Goal: Task Accomplishment & Management: Manage account settings

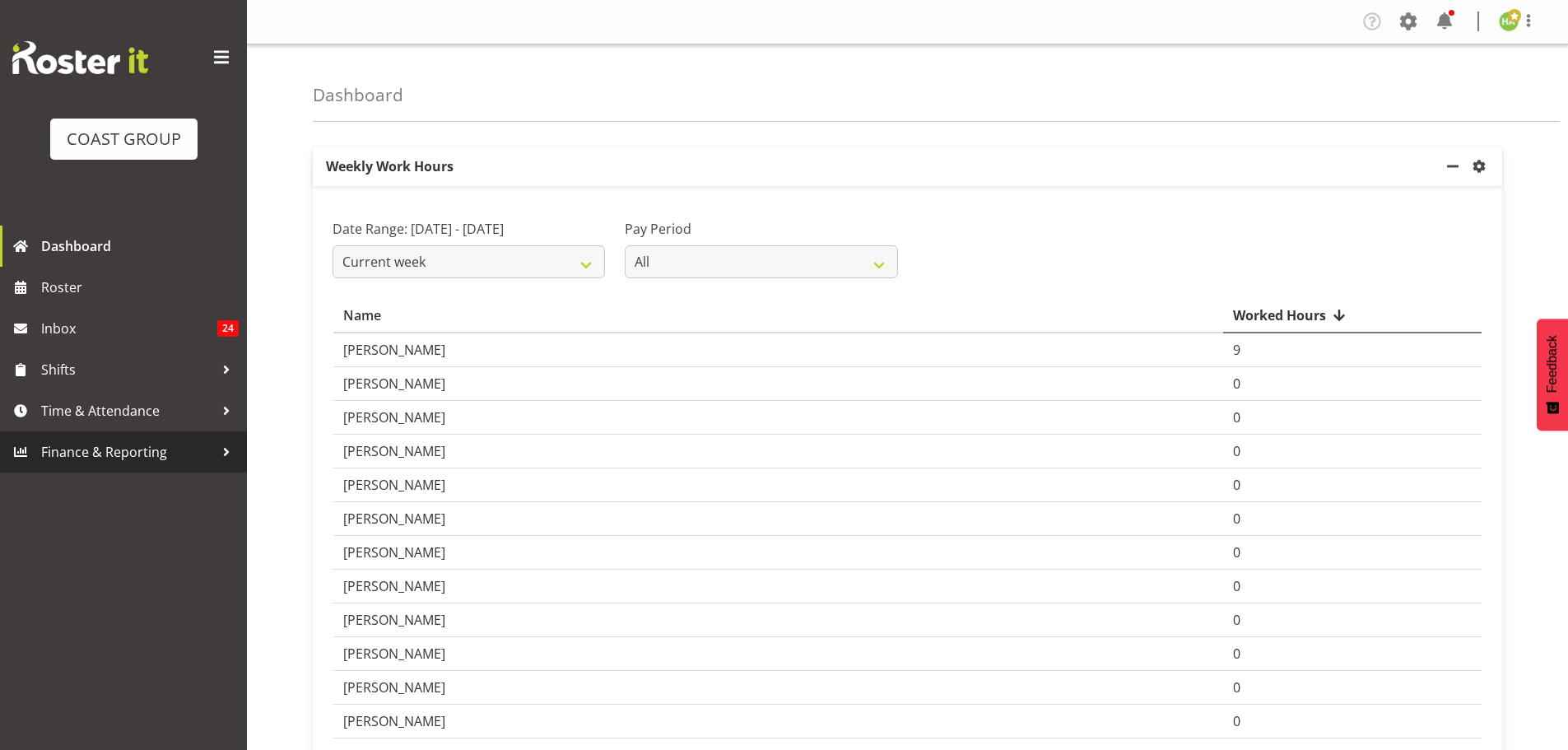
drag, startPoint x: 126, startPoint y: 432, endPoint x: 128, endPoint y: 420, distance: 12.2
click at [126, 431] on div "COAST GROUP Dashboard Roster Inbox 24 Shifts Time & Attendance Finance & Report…" at bounding box center [123, 236] width 247 height 472
click at [129, 412] on span "Time & Attendance" at bounding box center [127, 411] width 173 height 25
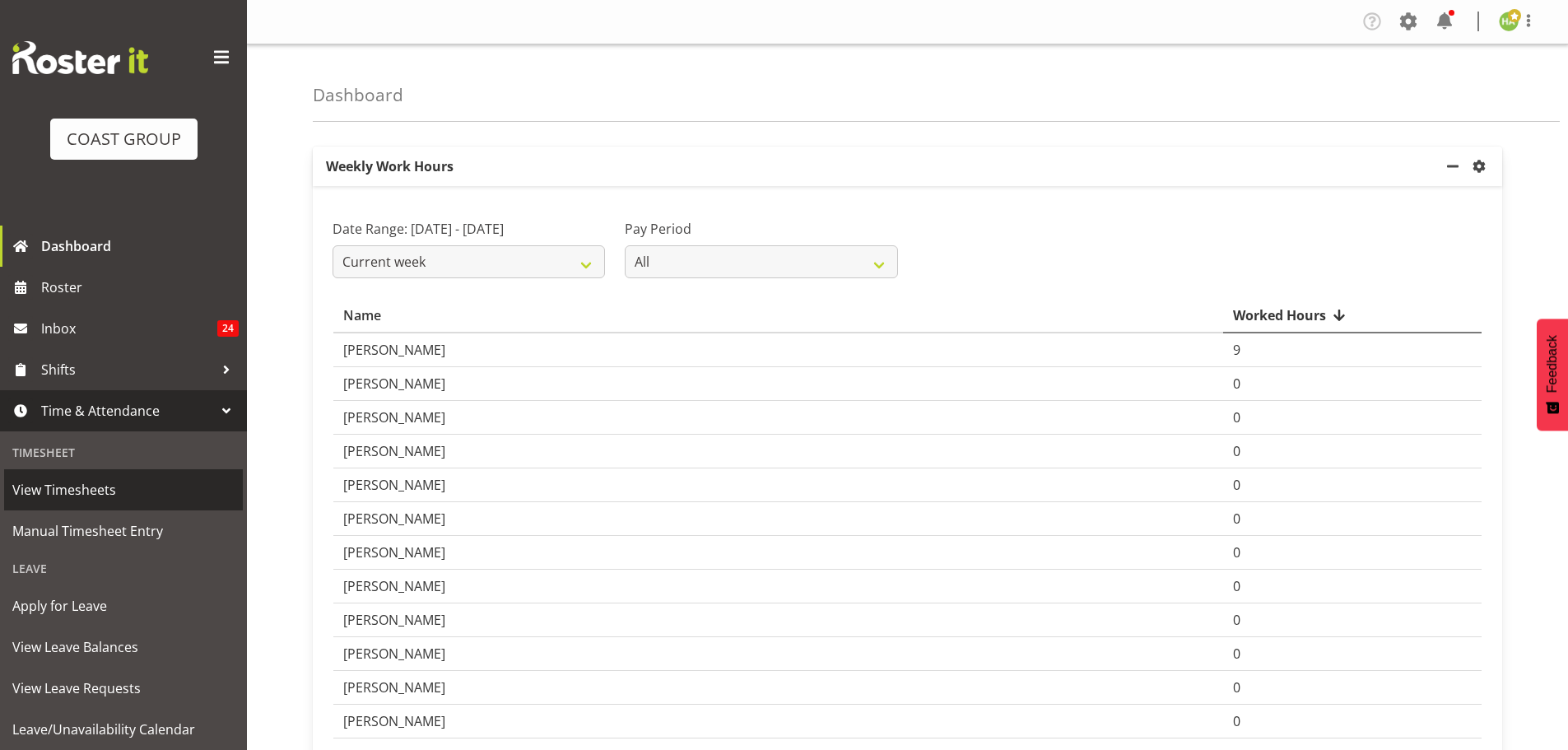
click at [116, 491] on span "View Timesheets" at bounding box center [123, 490] width 223 height 25
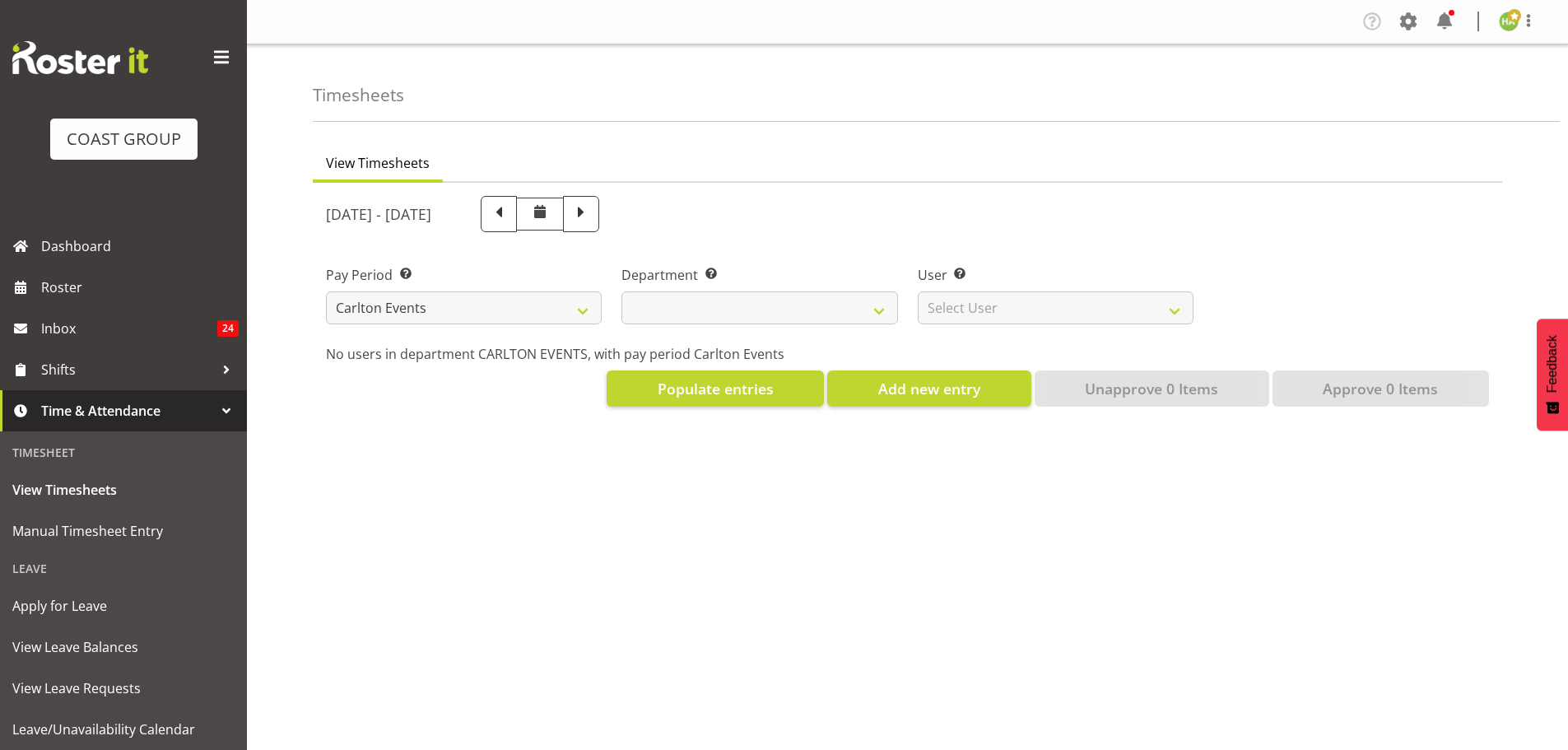
select select "115"
select select
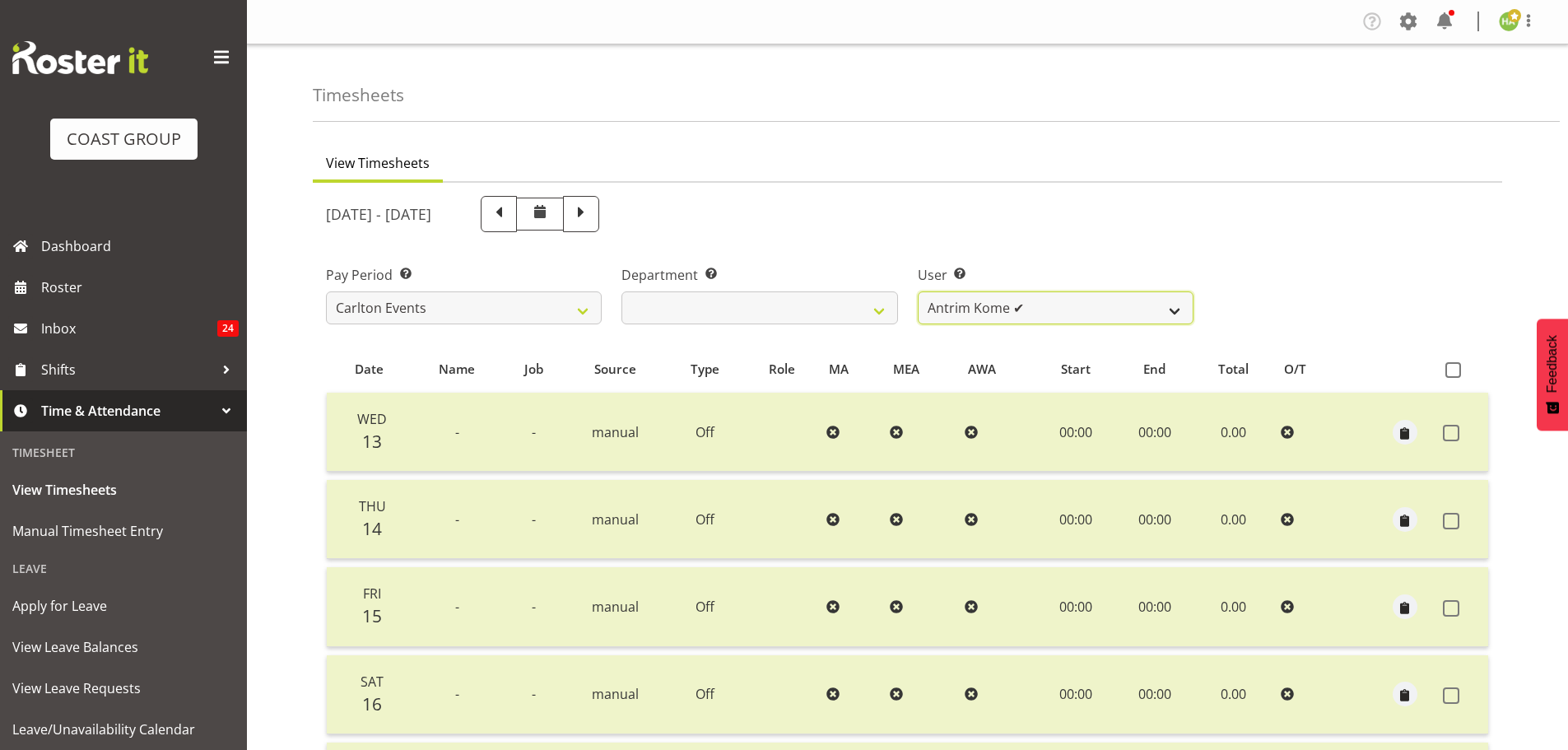
click at [1050, 310] on select "Antrim Kome ✔ [PERSON_NAME] ✔ Dayton Iobu ✔ Eteuati [PERSON_NAME] ✔ [PERSON_NAM…" at bounding box center [1055, 308] width 276 height 33
select select "11289"
click at [917, 291] on select "Antrim Kome ✔ [PERSON_NAME] ✔ Dayton Iobu ✔ Eteuati [PERSON_NAME] ✔ [PERSON_NAM…" at bounding box center [1055, 308] width 276 height 33
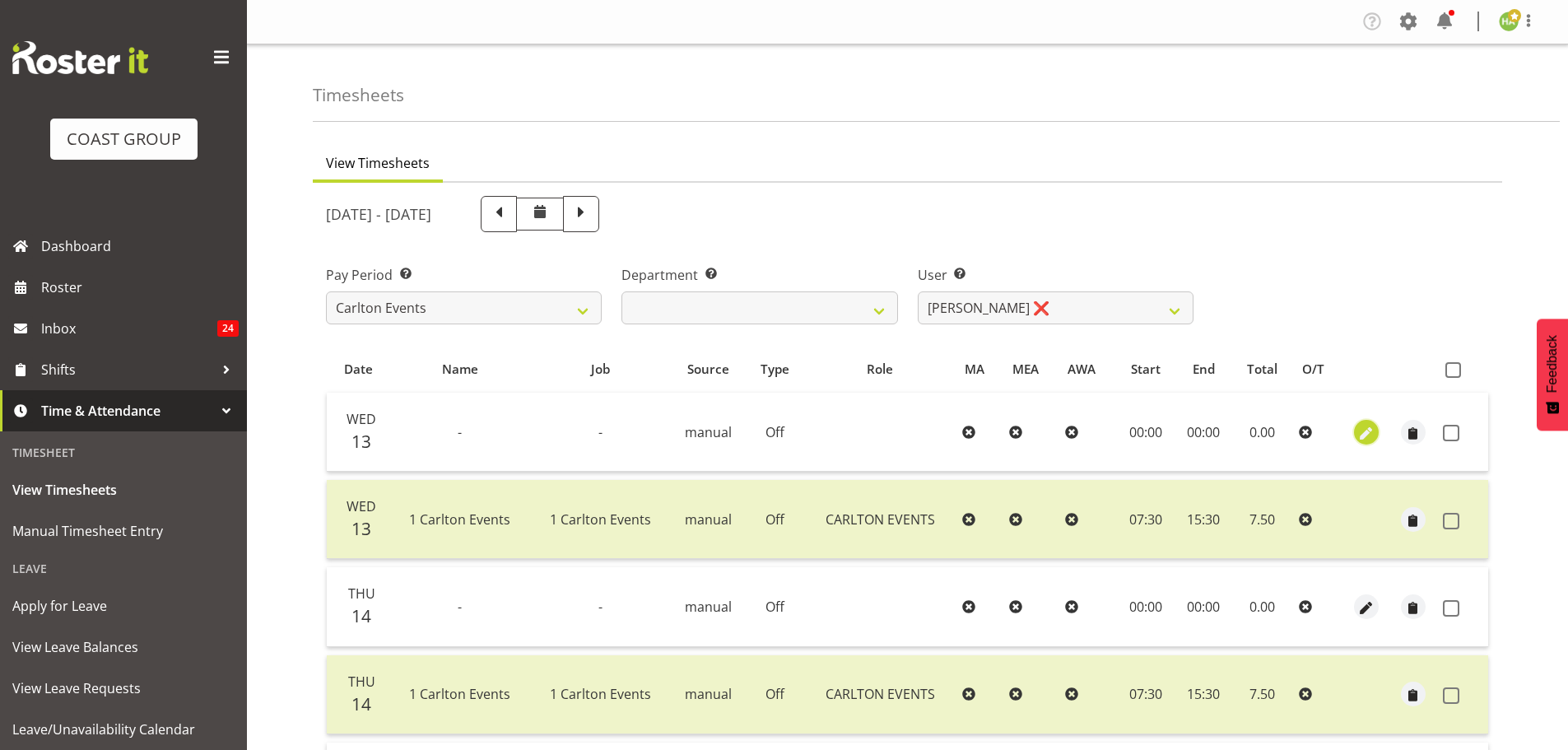
click at [1366, 434] on span "button" at bounding box center [1367, 434] width 19 height 19
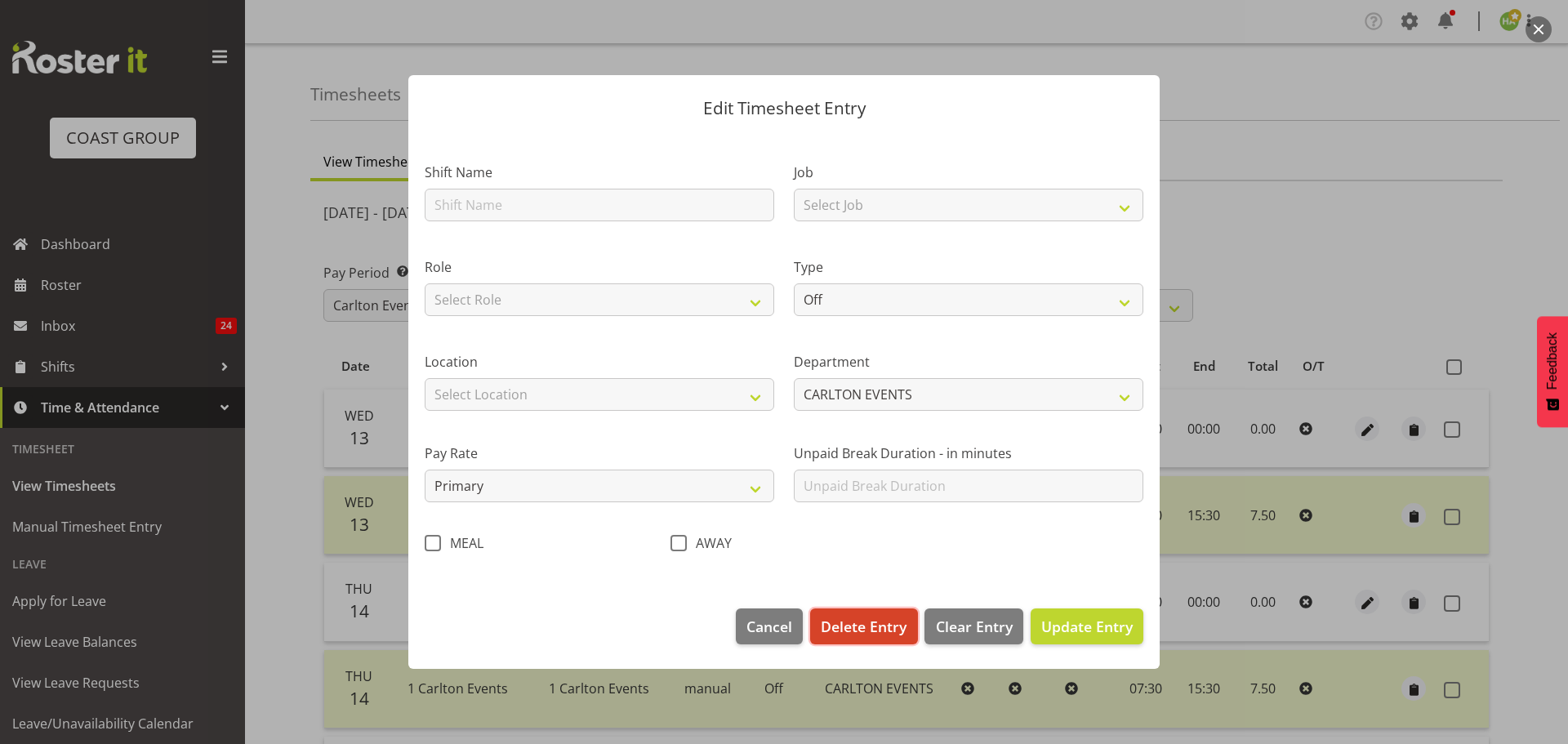
click at [882, 623] on span "Delete Entry" at bounding box center [863, 626] width 86 height 21
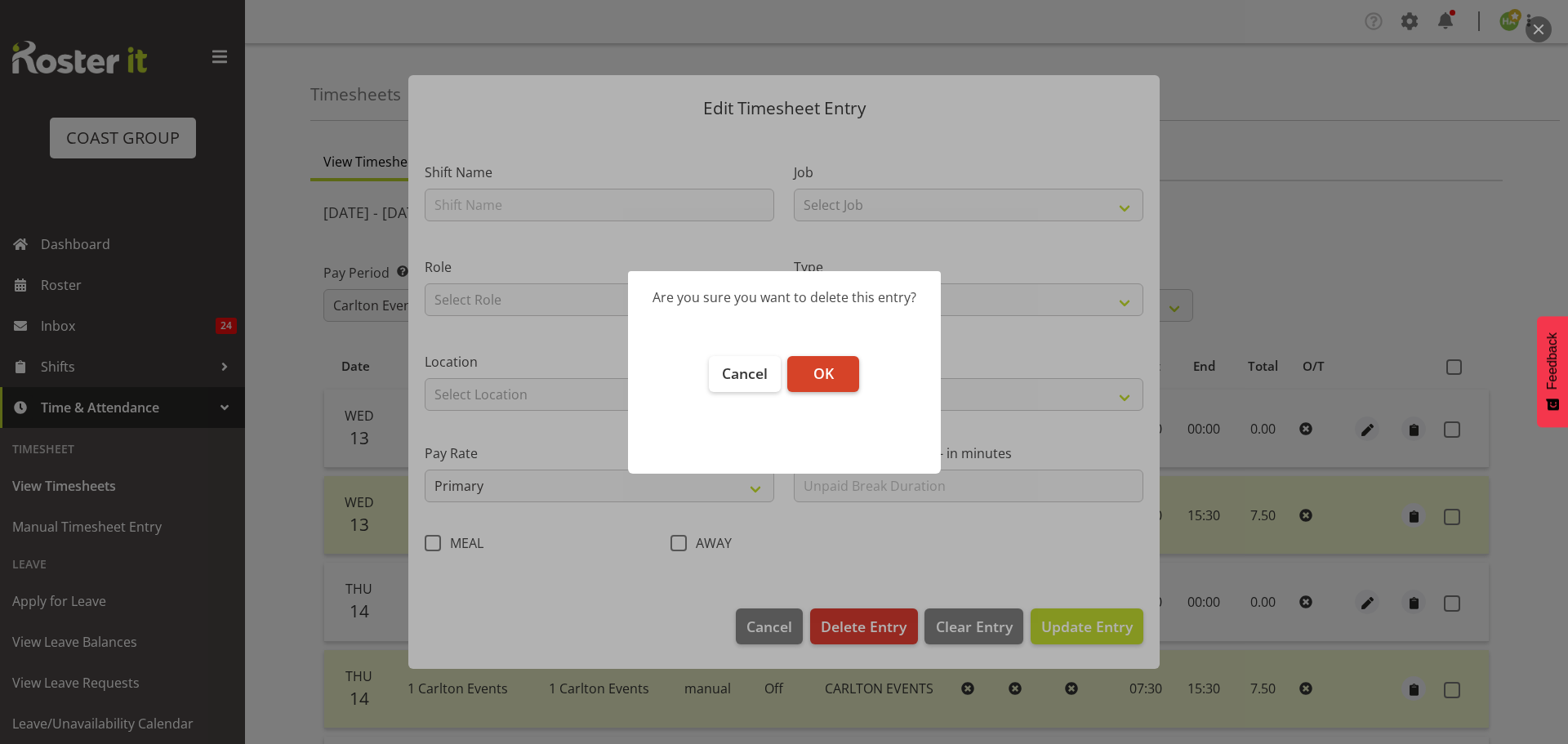
click at [833, 364] on span "OK" at bounding box center [823, 373] width 20 height 19
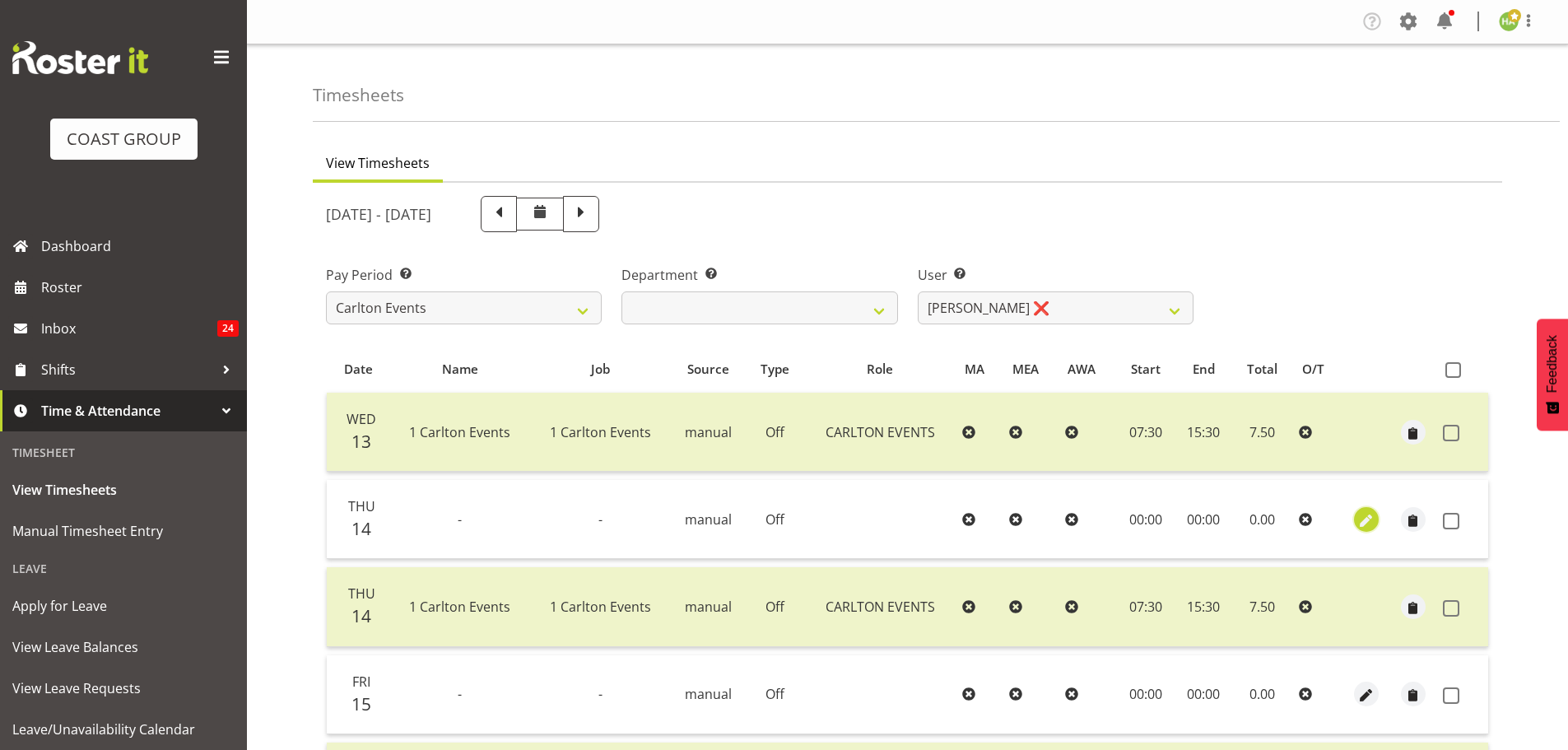
click at [1362, 520] on span "button" at bounding box center [1367, 521] width 19 height 19
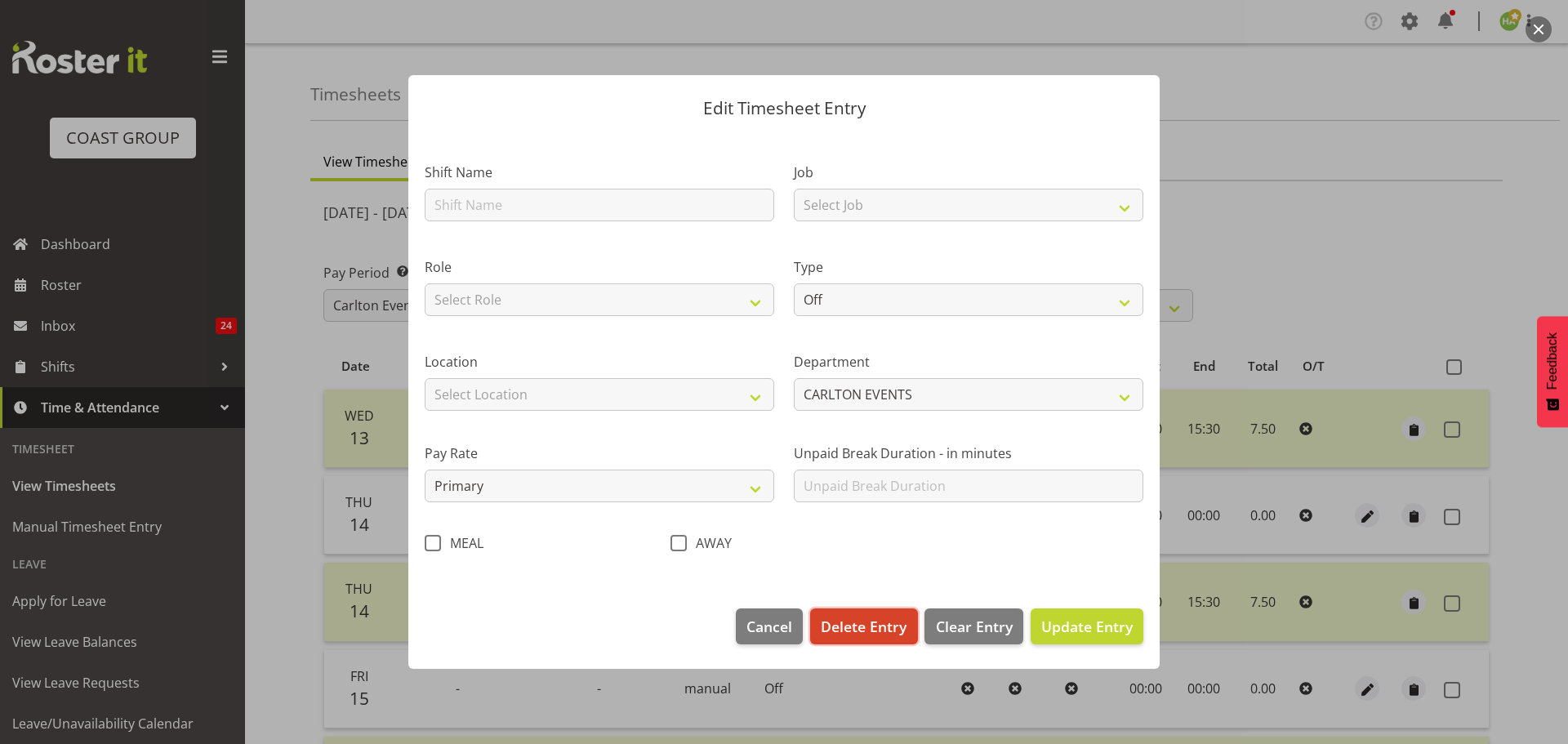
click at [866, 629] on span "Delete Entry" at bounding box center [863, 626] width 86 height 21
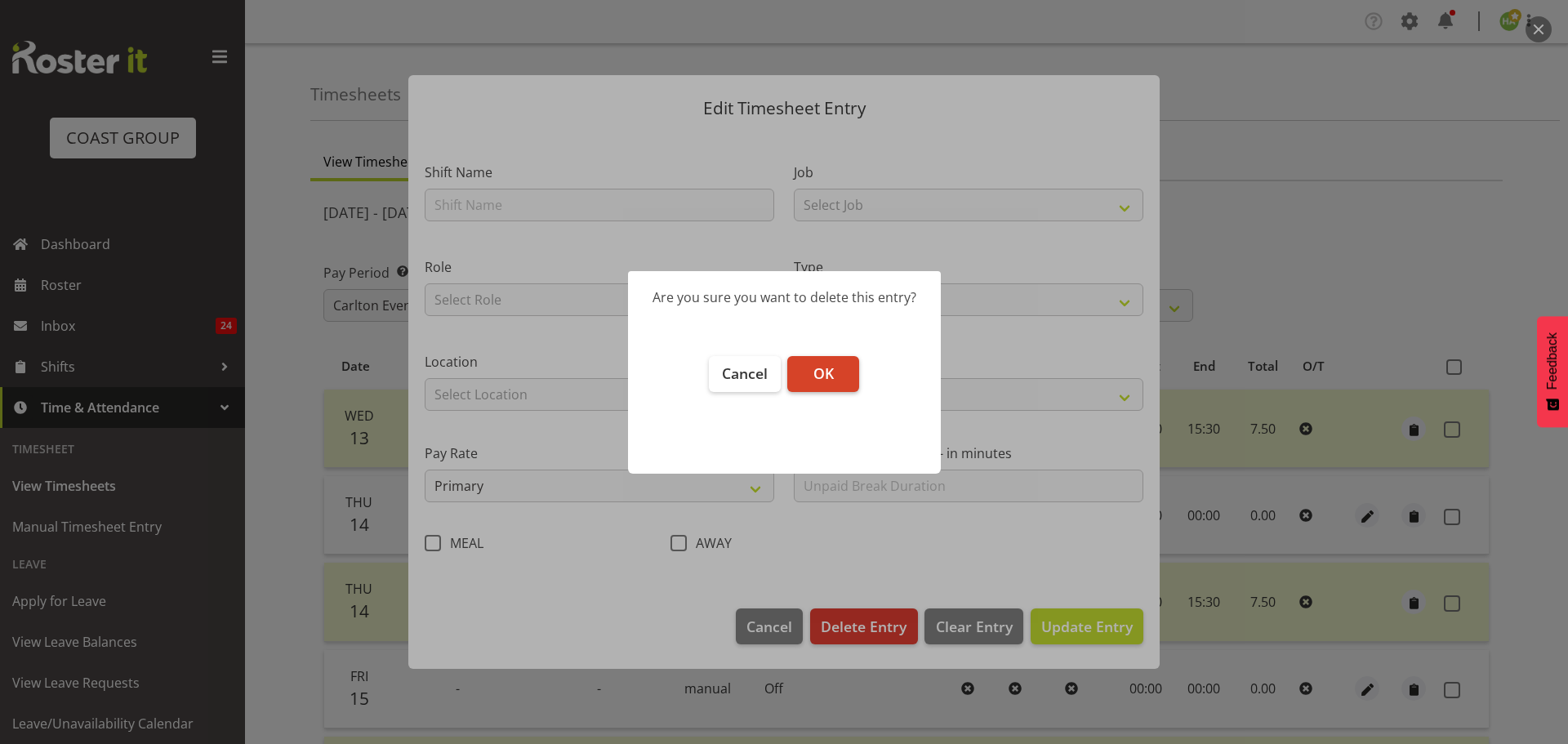
click at [822, 374] on span "OK" at bounding box center [823, 373] width 20 height 19
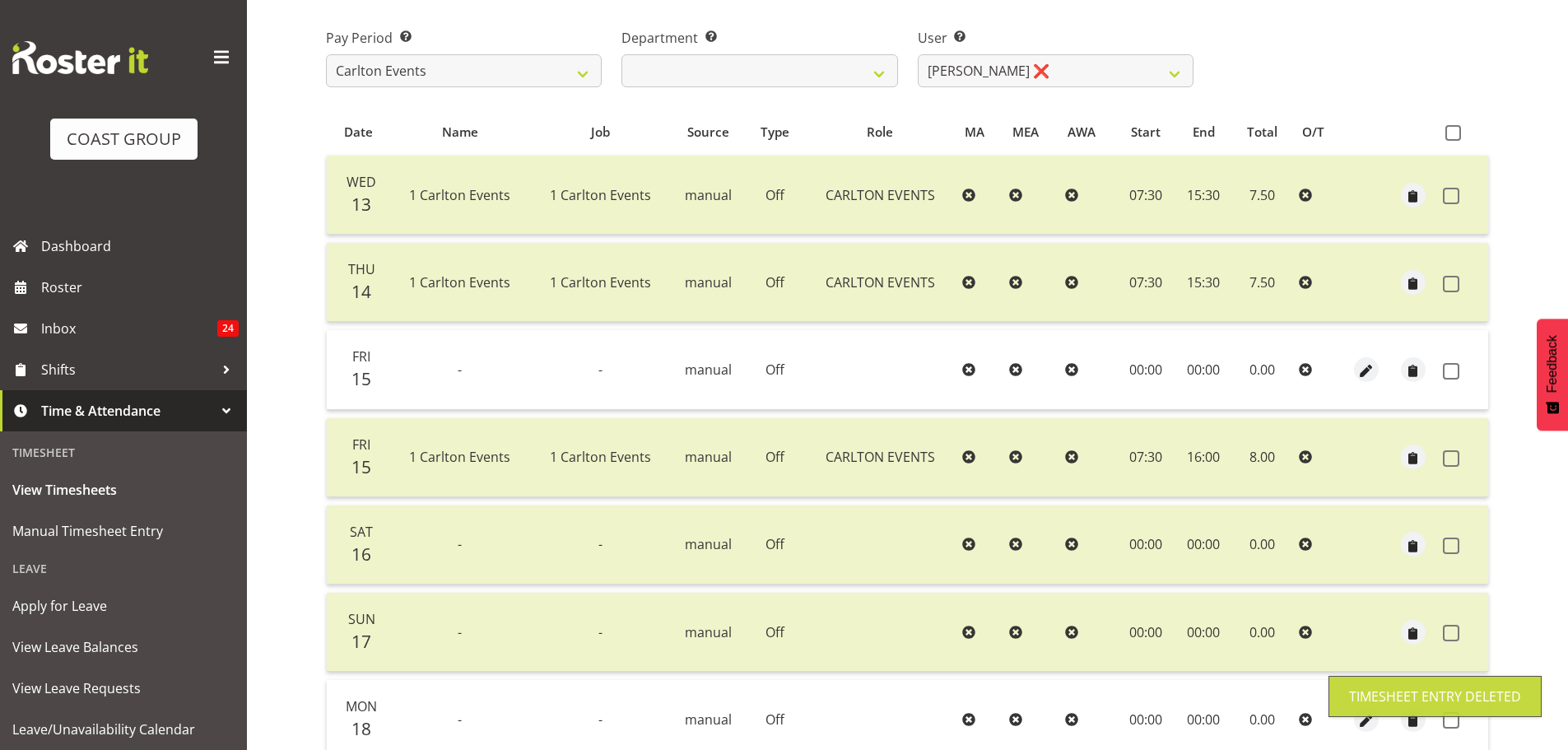
scroll to position [247, 0]
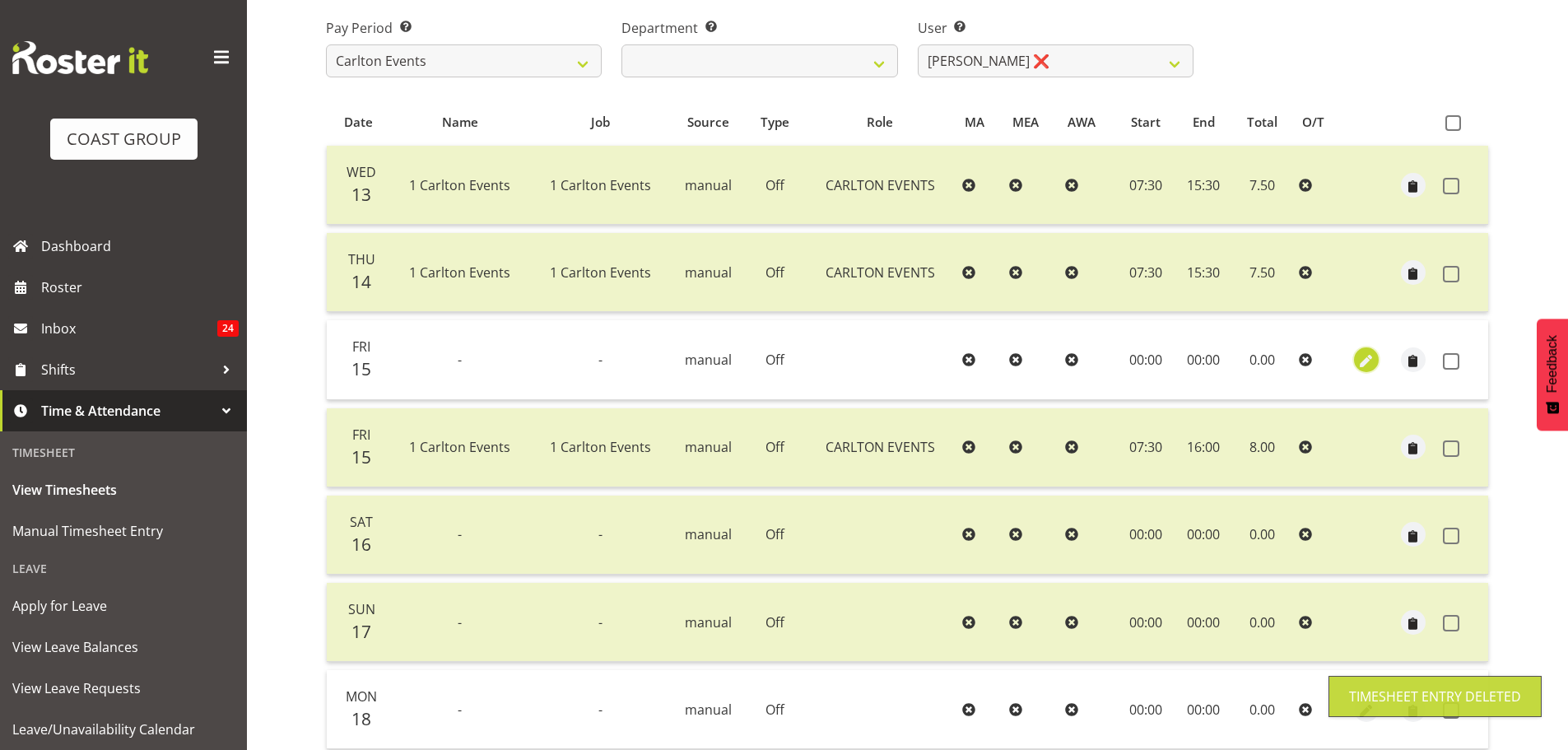
click at [1357, 357] on span "button" at bounding box center [1367, 362] width 19 height 19
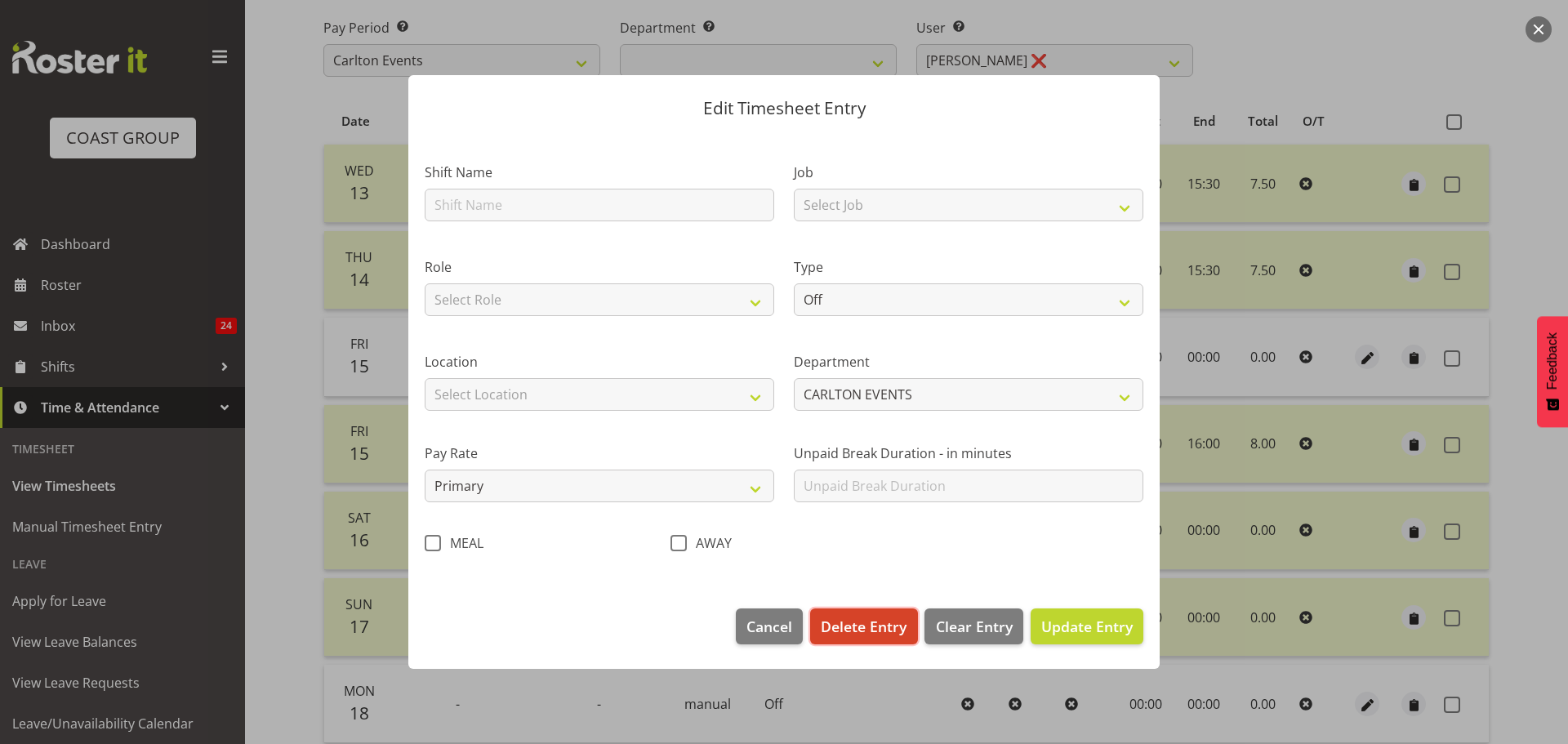
click at [869, 621] on span "Delete Entry" at bounding box center [863, 626] width 86 height 21
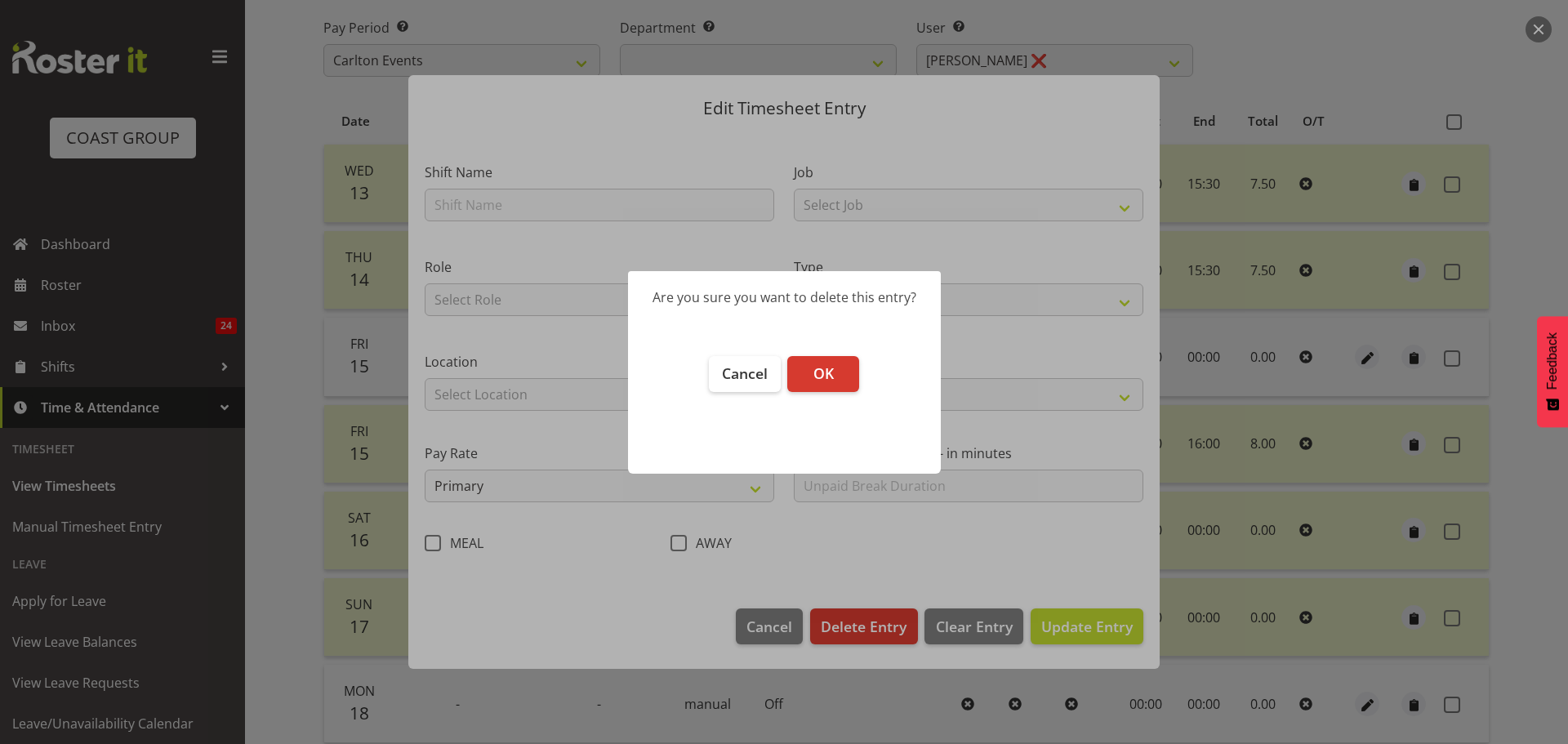
drag, startPoint x: 835, startPoint y: 366, endPoint x: 1061, endPoint y: 406, distance: 229.5
click at [845, 368] on button "OK" at bounding box center [822, 374] width 72 height 36
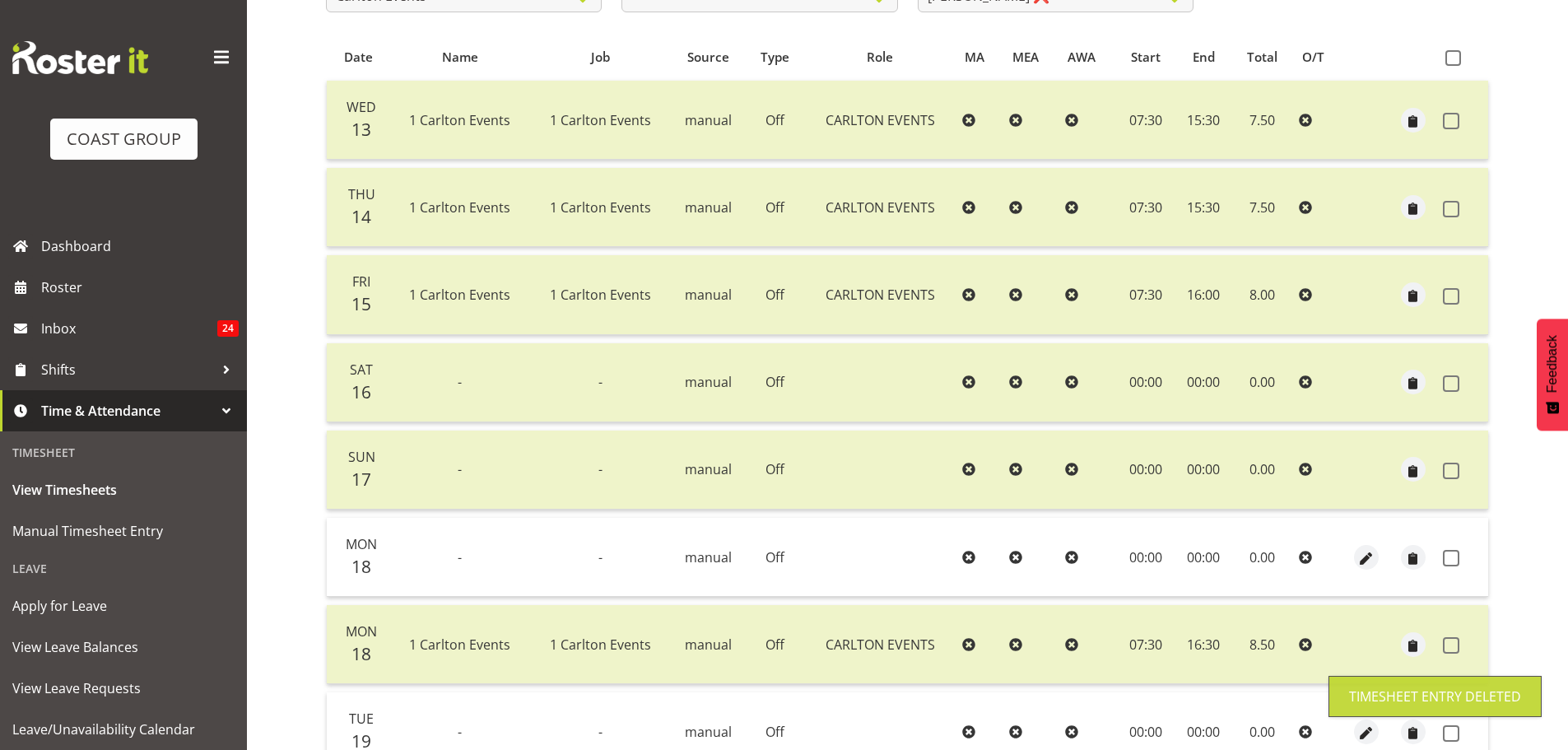
scroll to position [412, 0]
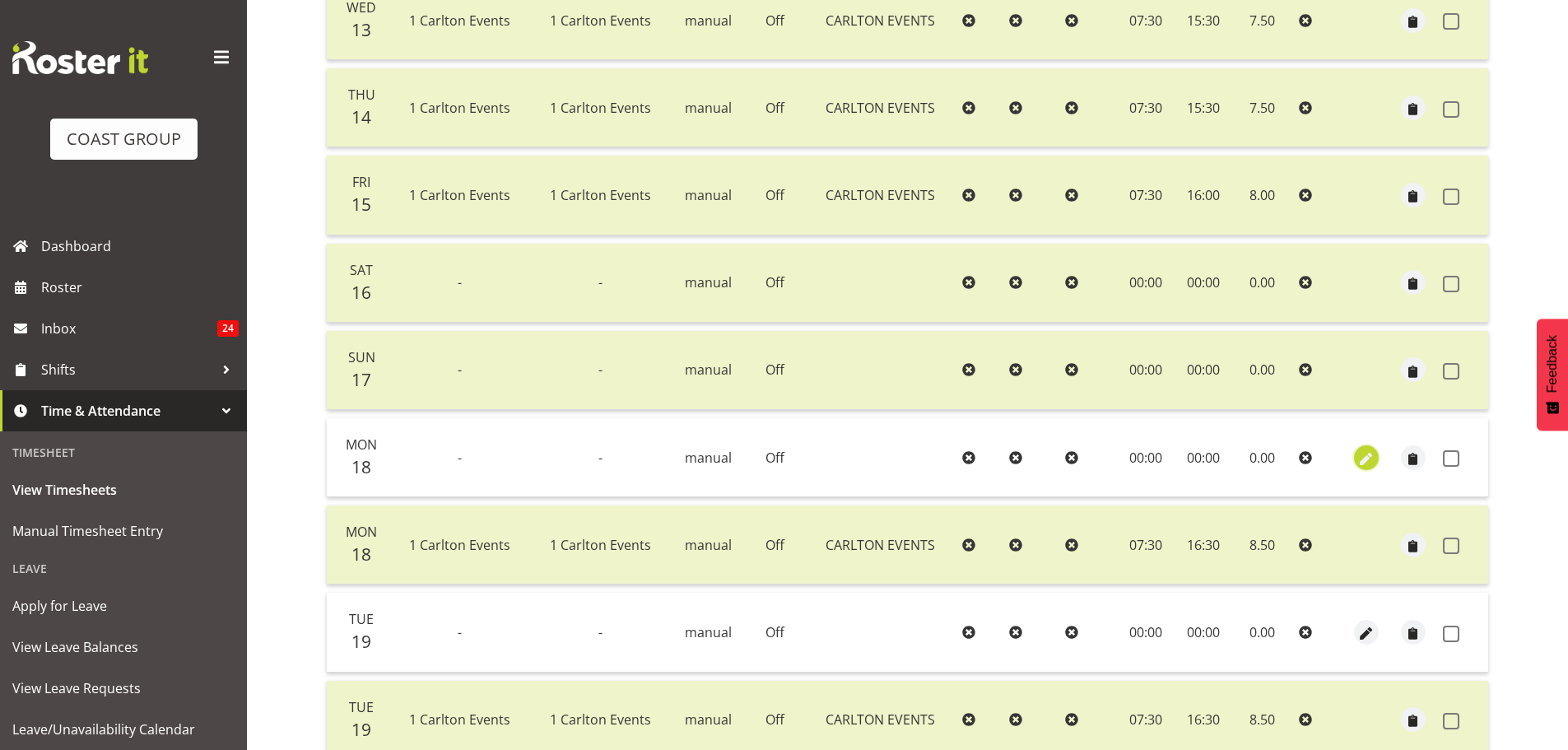
click at [1369, 451] on span "button" at bounding box center [1367, 459] width 19 height 19
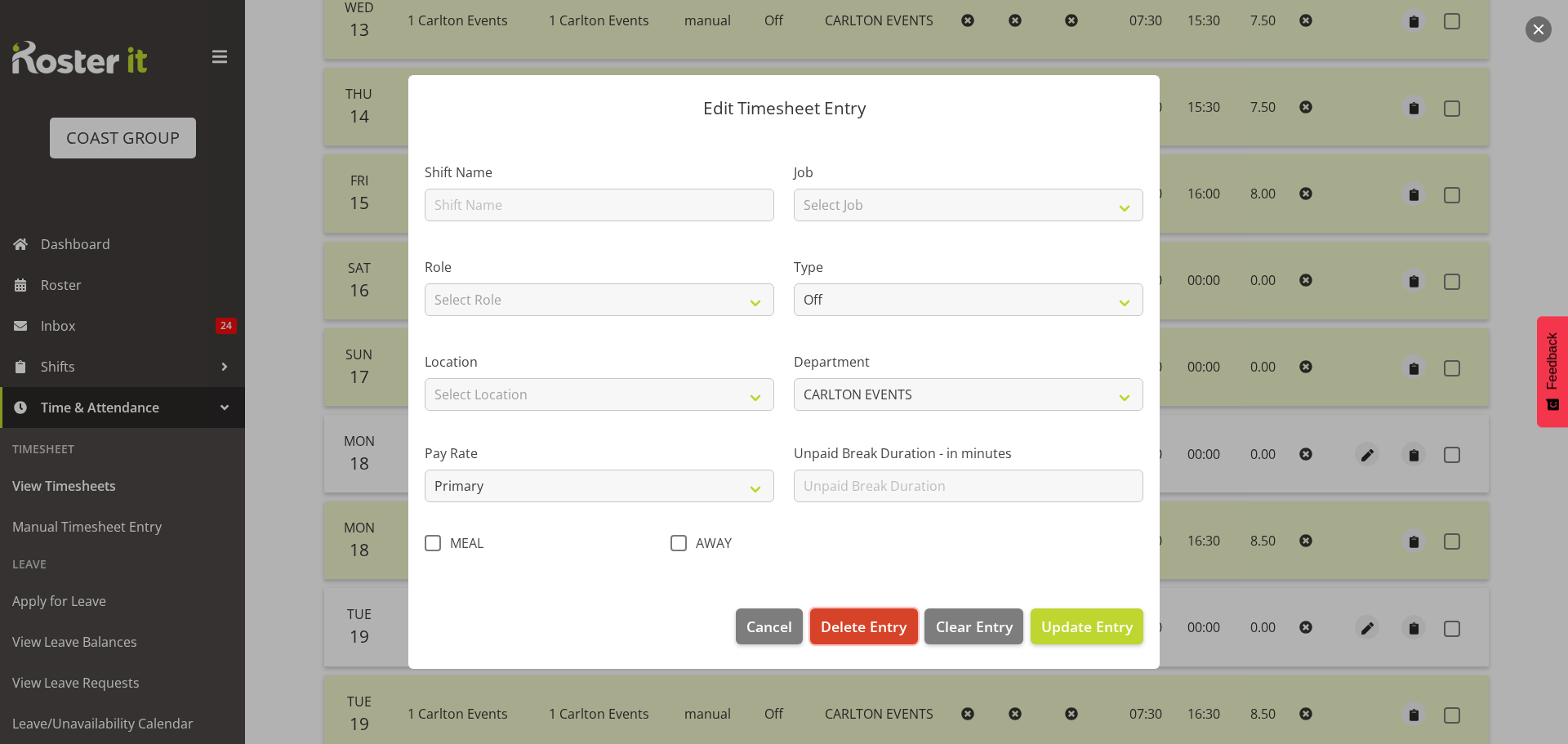
click at [872, 622] on span "Delete Entry" at bounding box center [863, 626] width 86 height 21
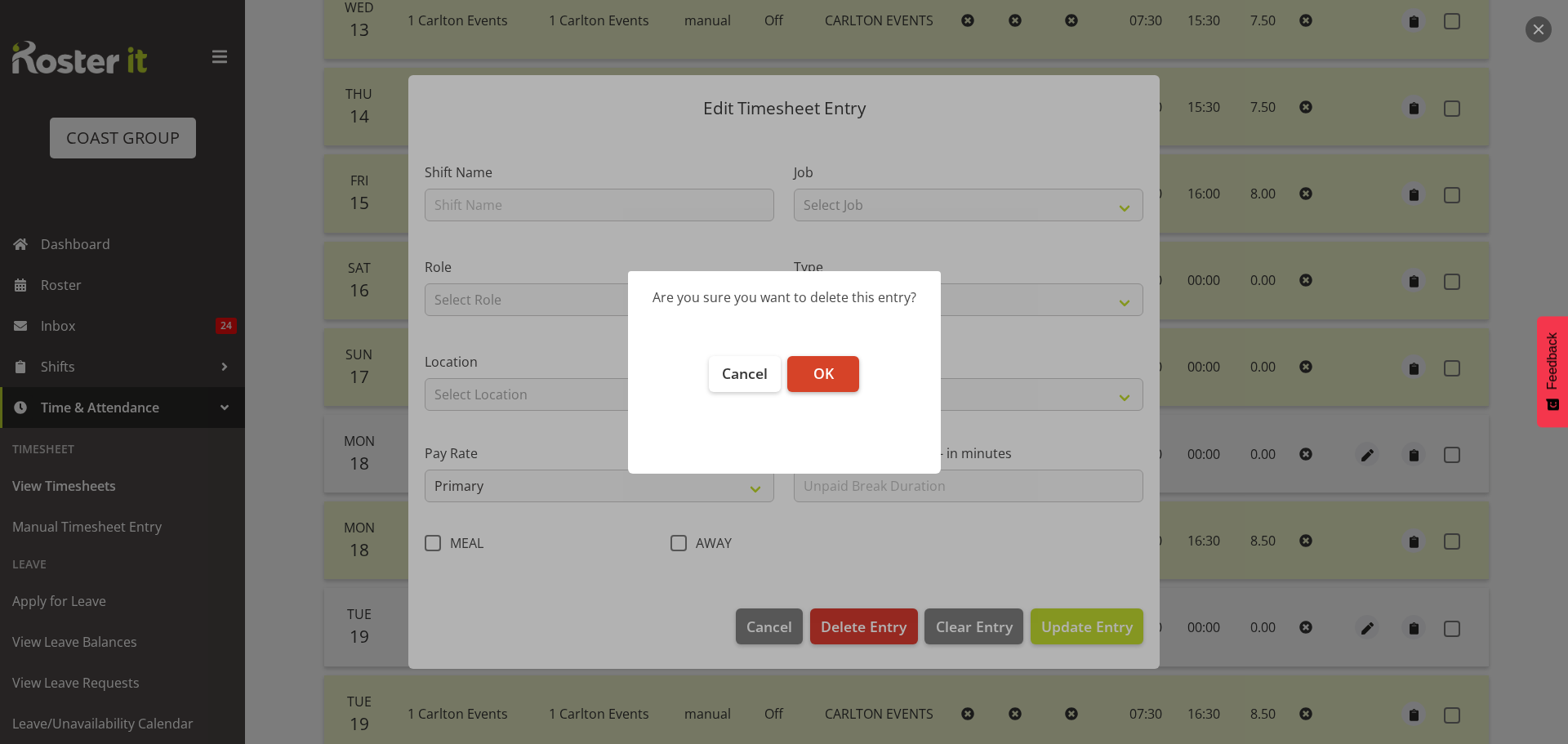
click at [836, 370] on button "OK" at bounding box center [822, 374] width 72 height 36
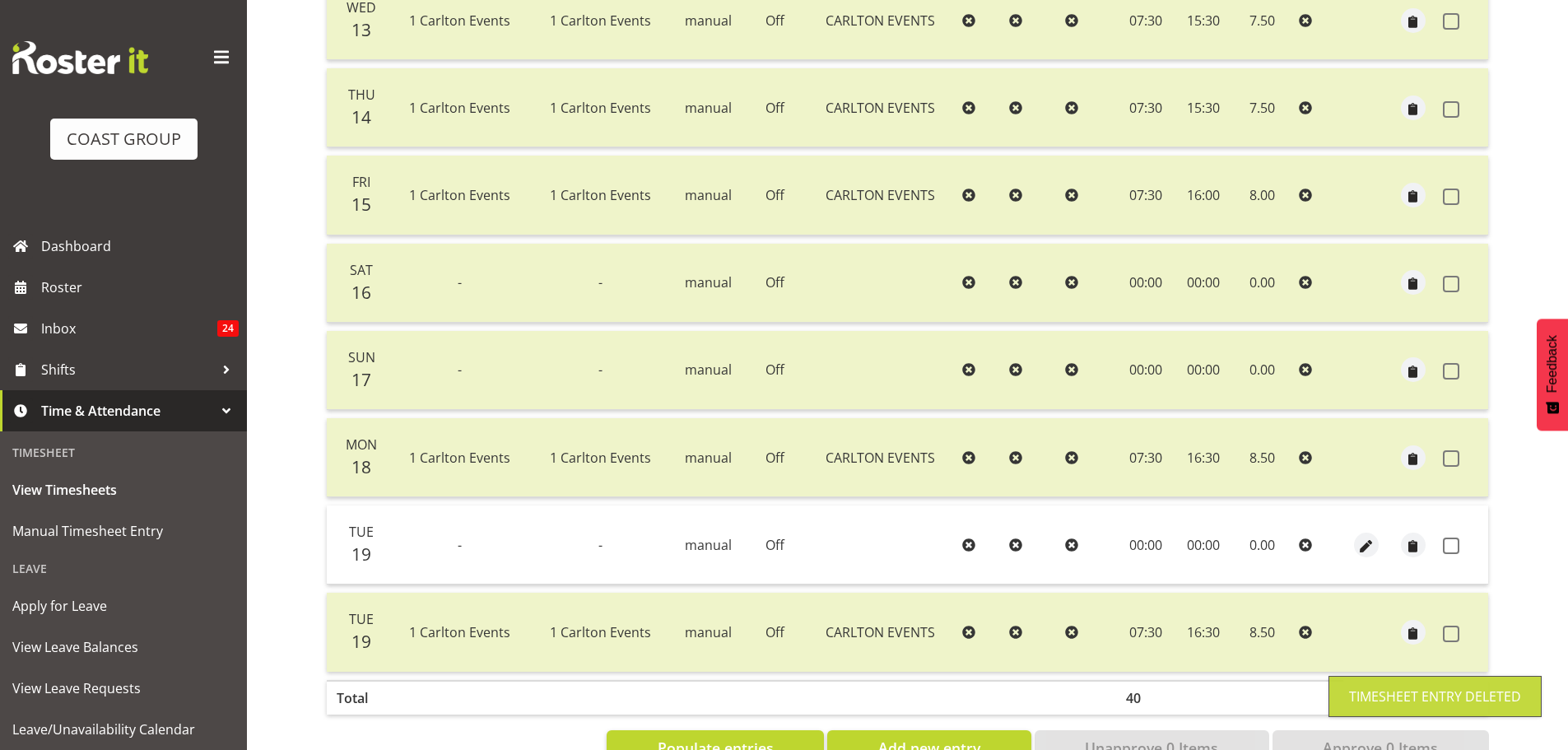
scroll to position [466, 0]
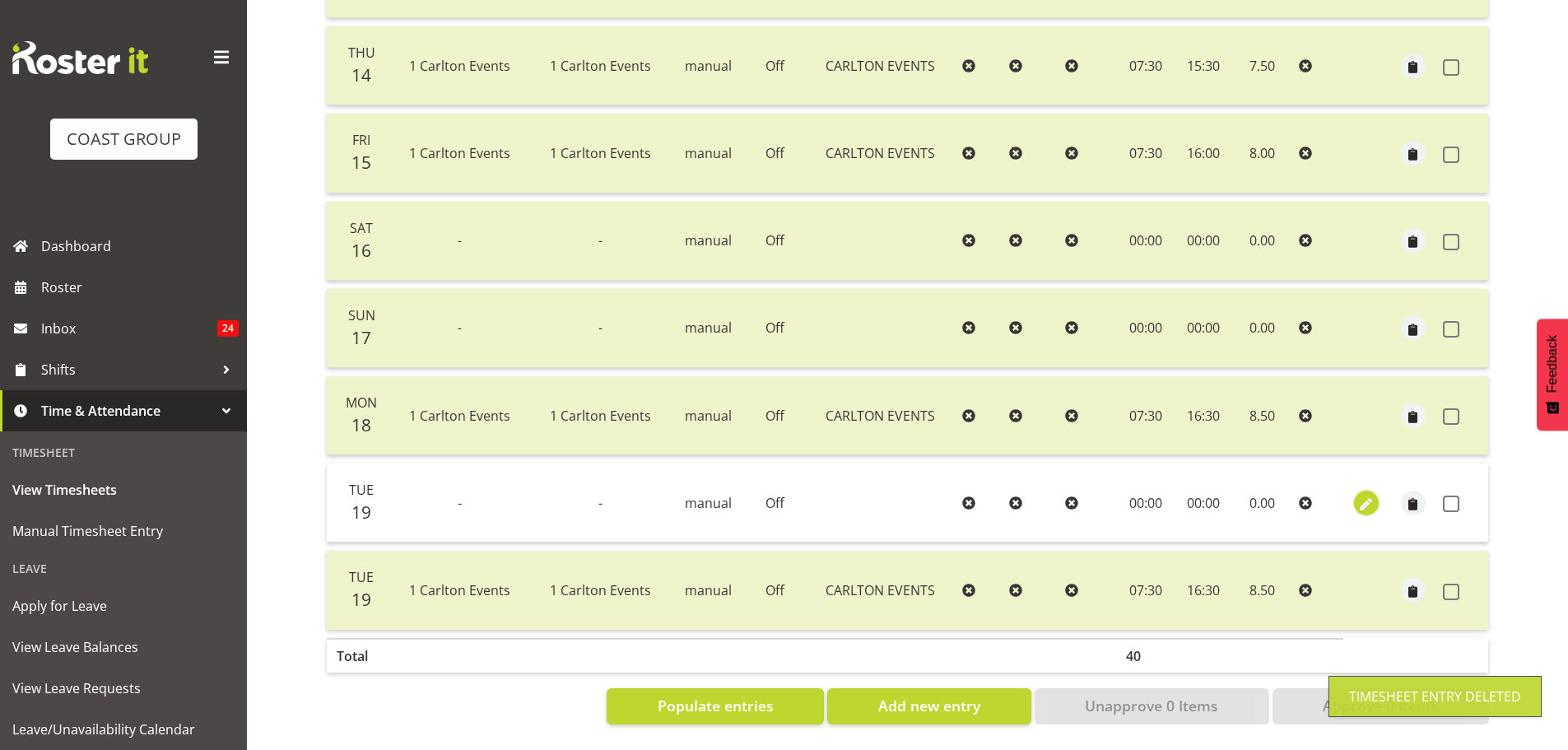
click at [1358, 495] on span "button" at bounding box center [1367, 504] width 19 height 19
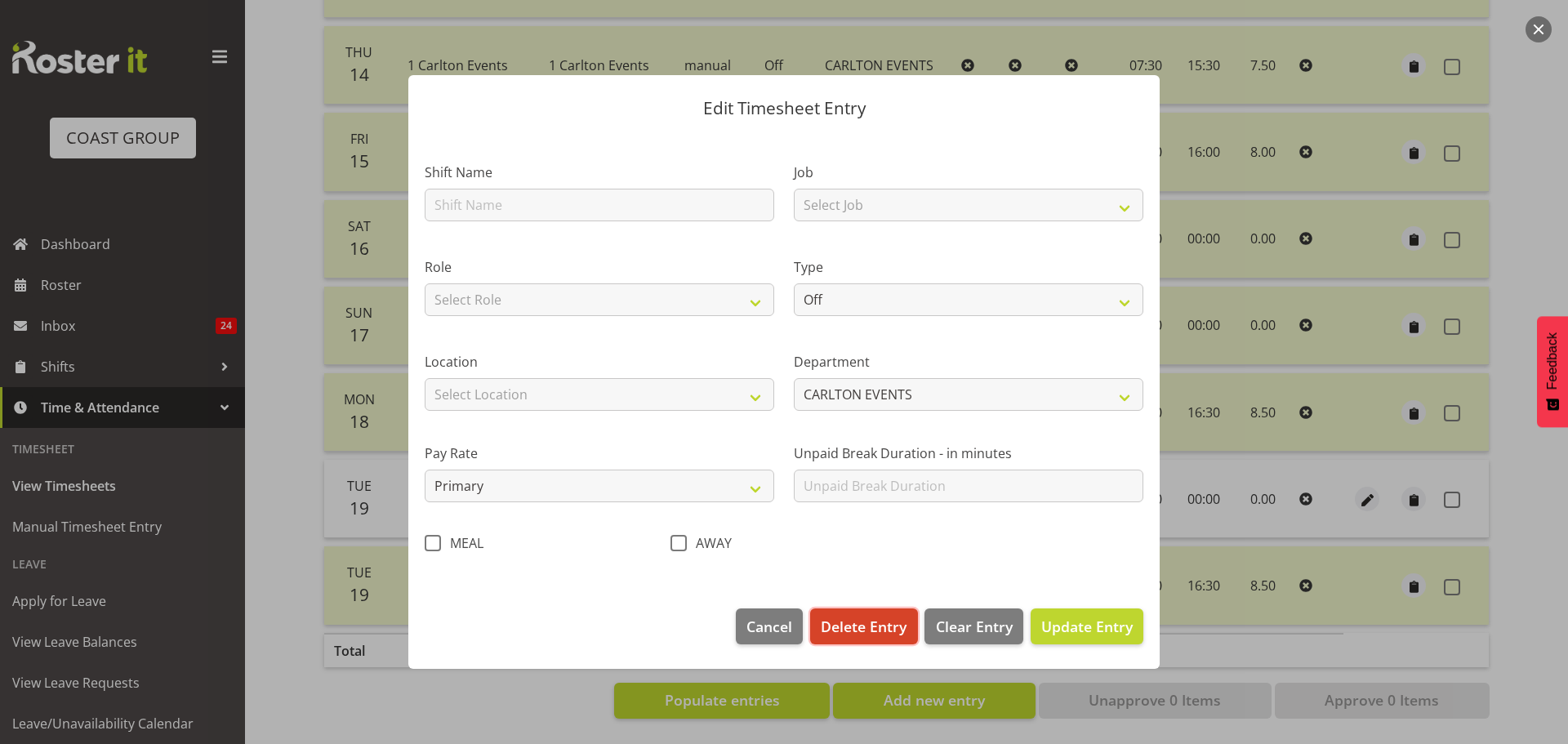
click at [869, 630] on span "Delete Entry" at bounding box center [863, 626] width 86 height 21
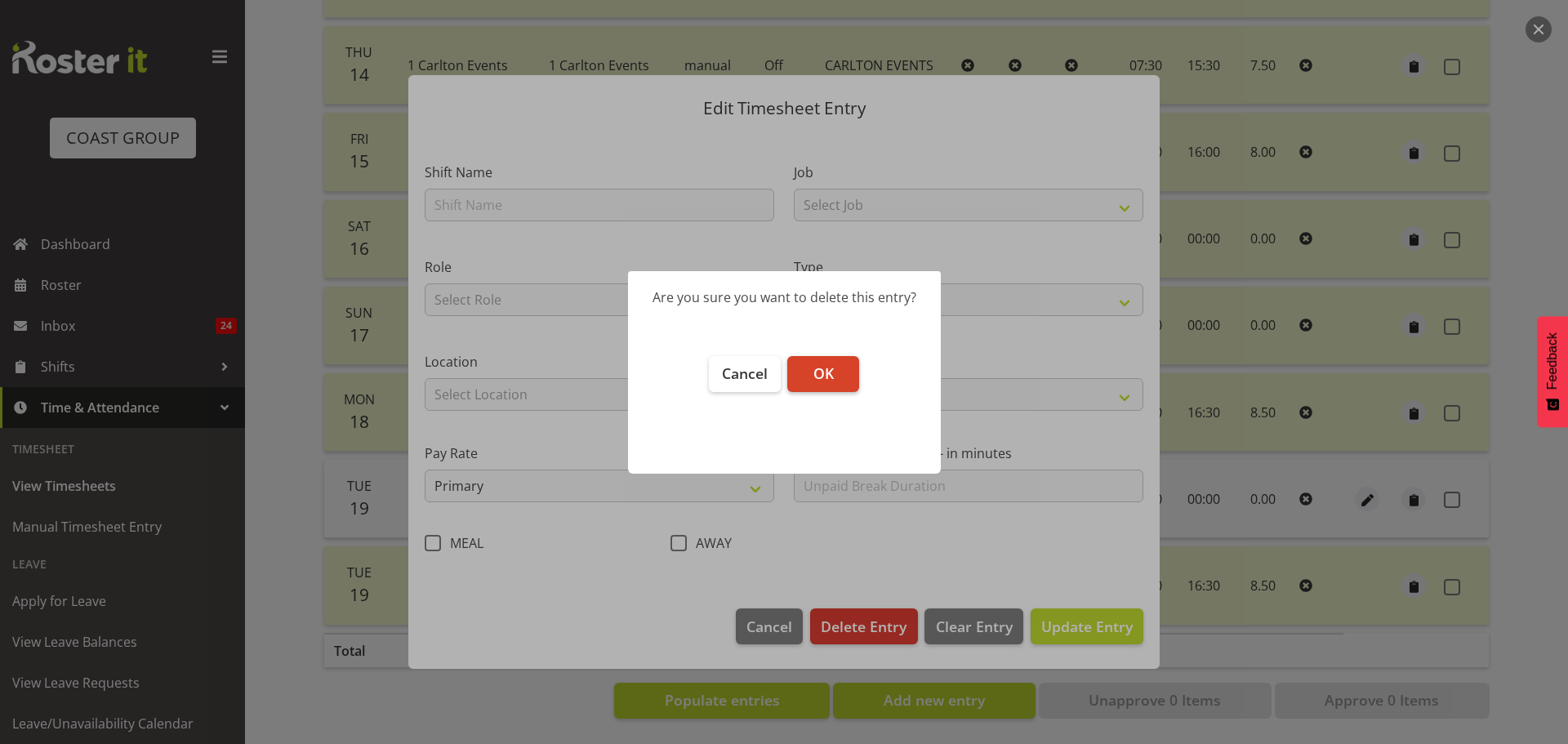
click at [840, 373] on button "OK" at bounding box center [822, 374] width 72 height 36
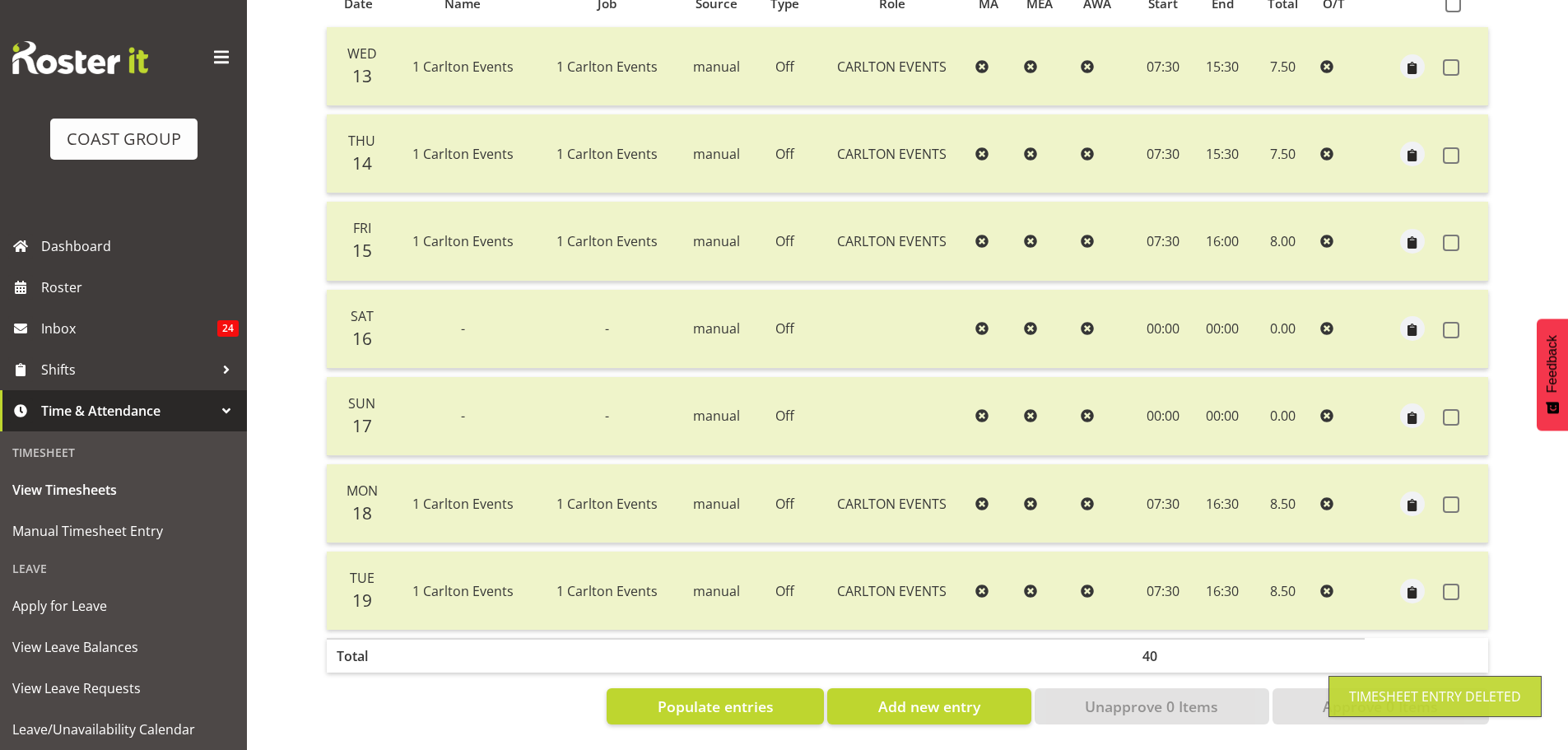
scroll to position [0, 0]
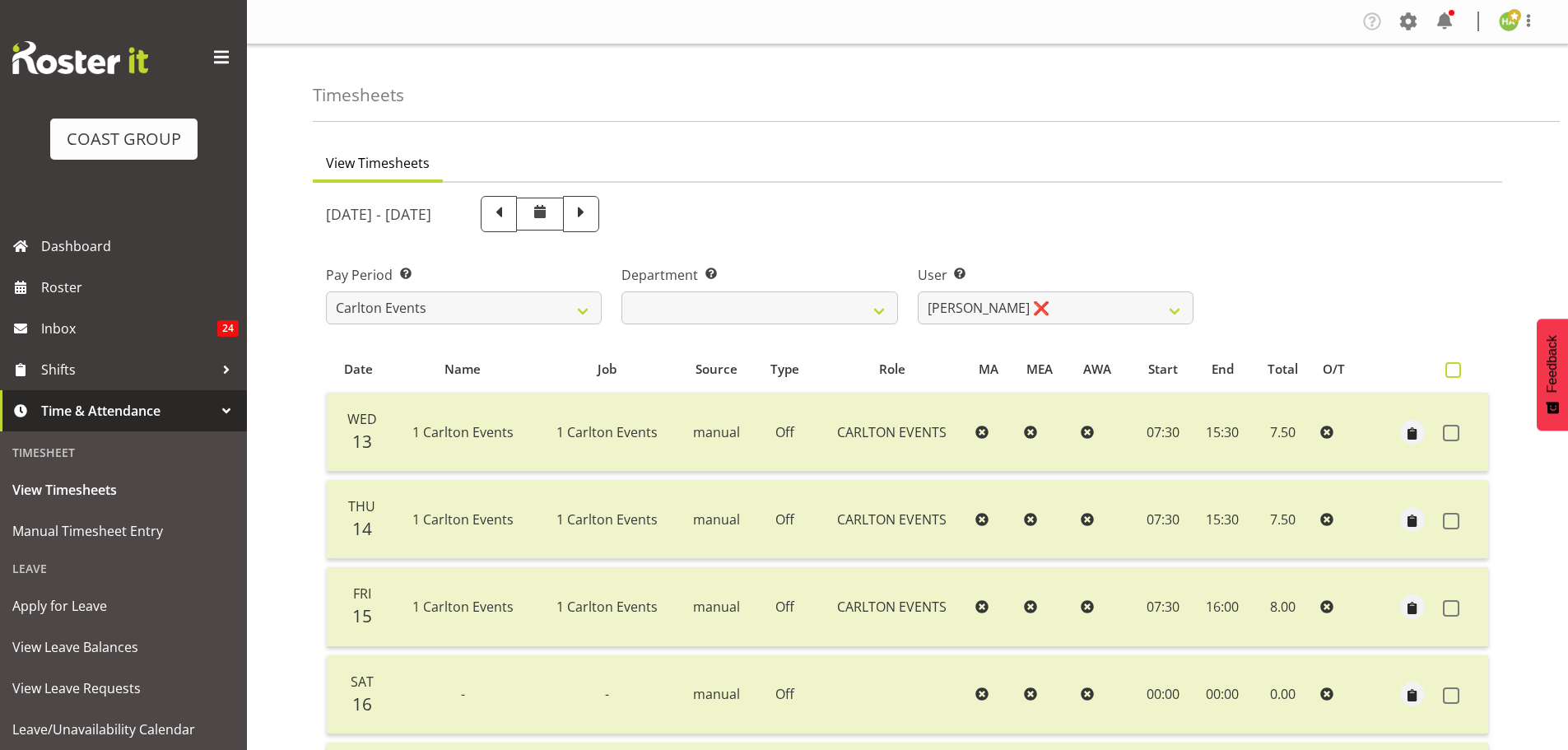
click at [1451, 364] on span at bounding box center [1453, 370] width 15 height 15
click at [1451, 364] on input "checkbox" at bounding box center [1450, 369] width 11 height 11
checkbox input "true"
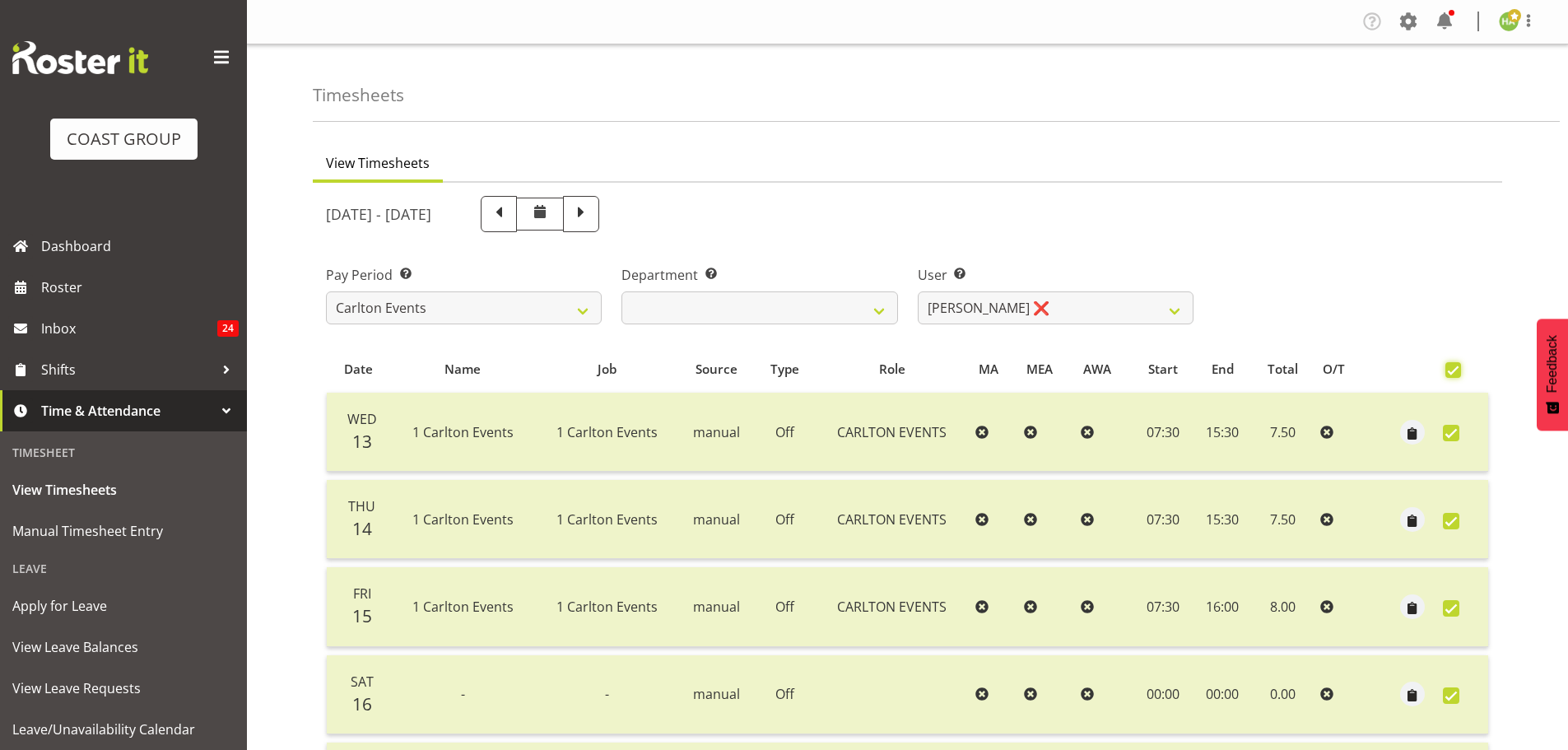
checkbox input "true"
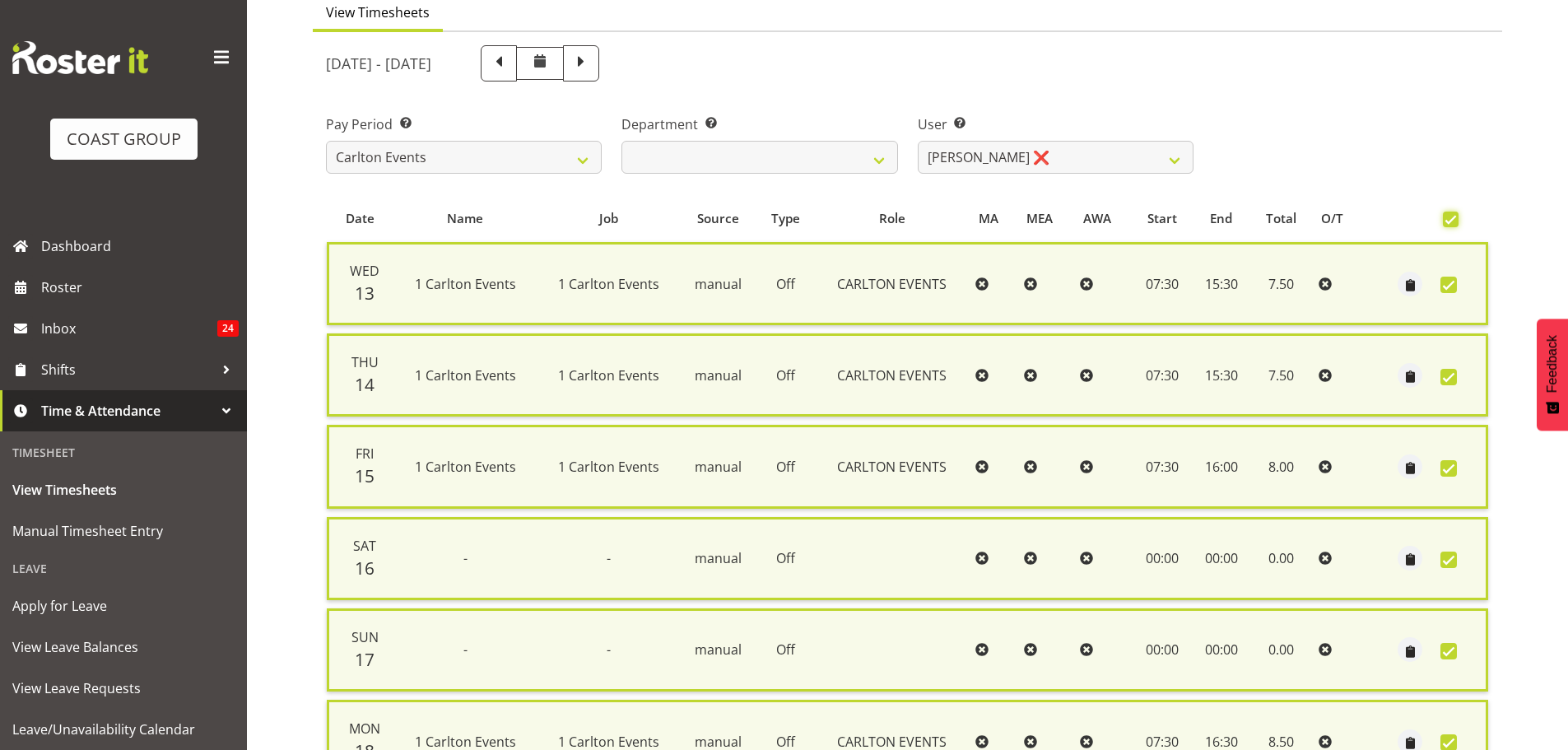
scroll to position [405, 0]
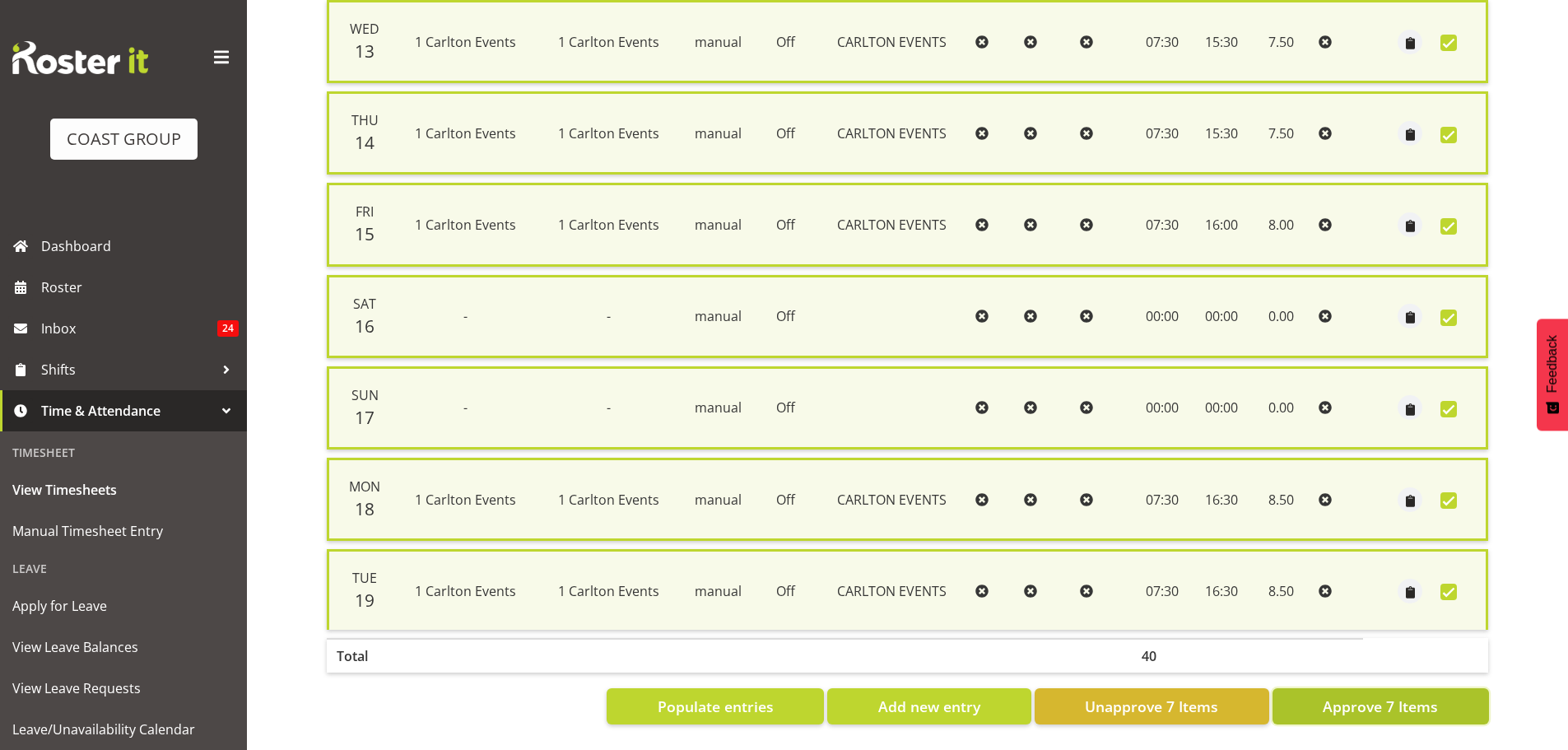
click at [1356, 696] on span "Approve 7 Items" at bounding box center [1381, 707] width 116 height 21
checkbox input "false"
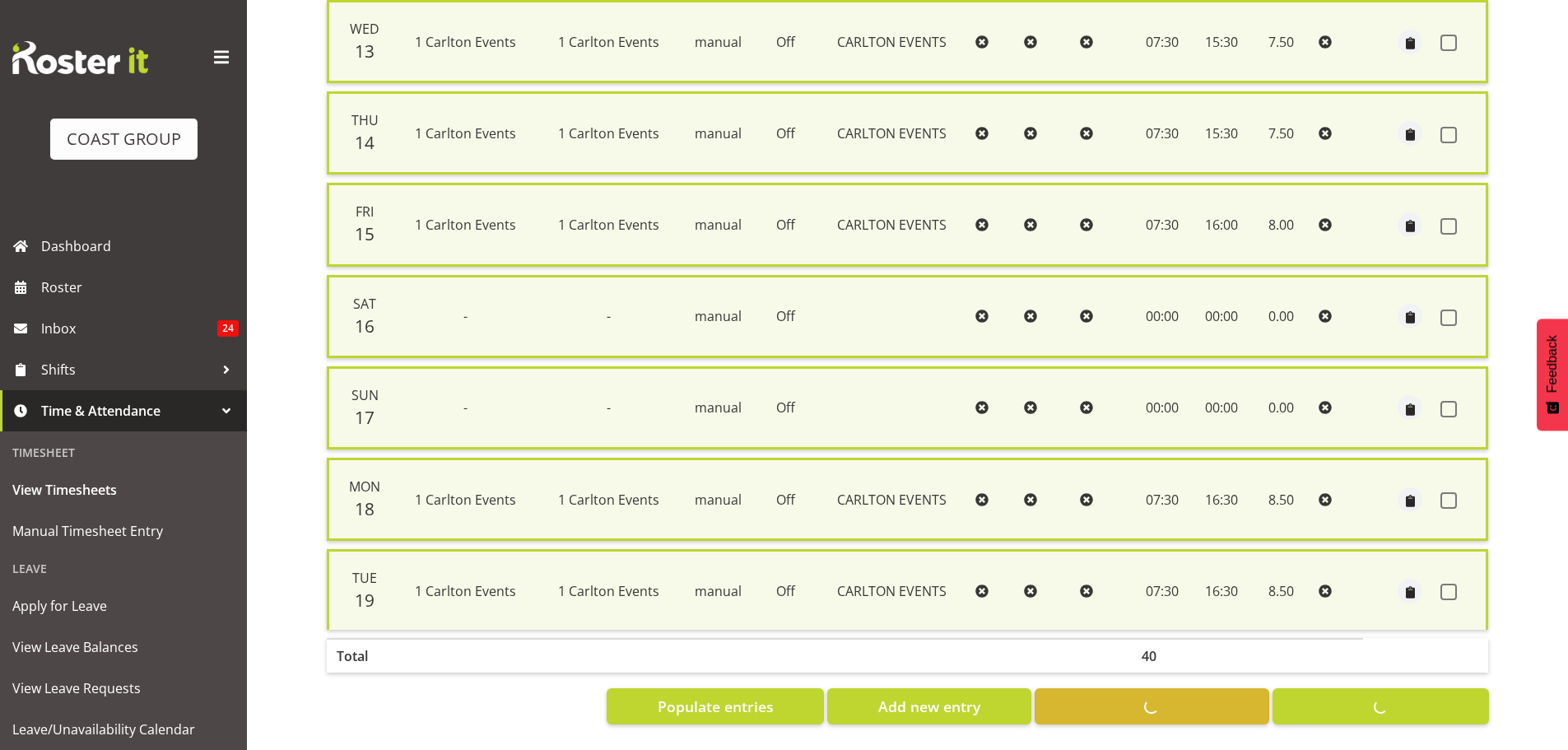
checkbox input "false"
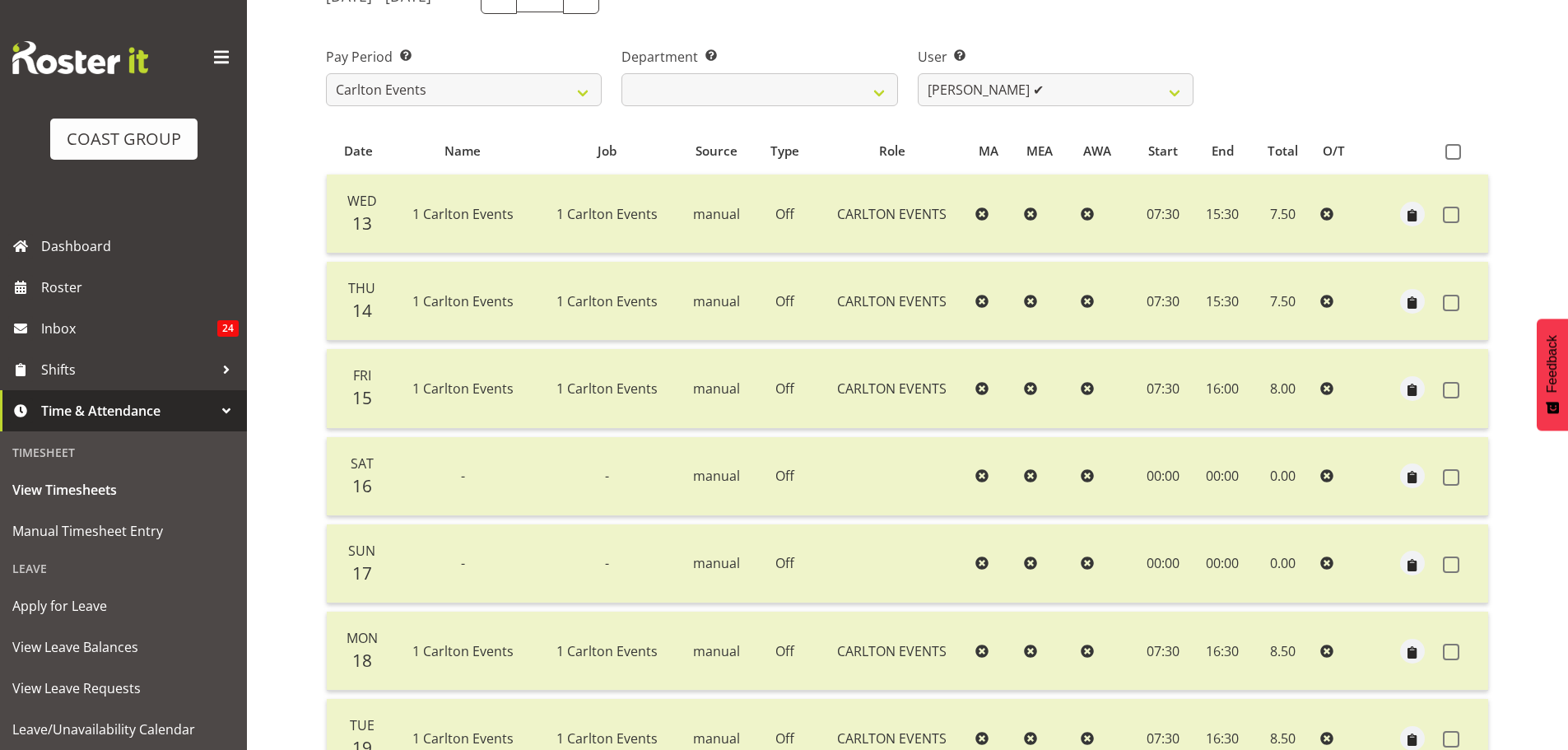
scroll to position [0, 0]
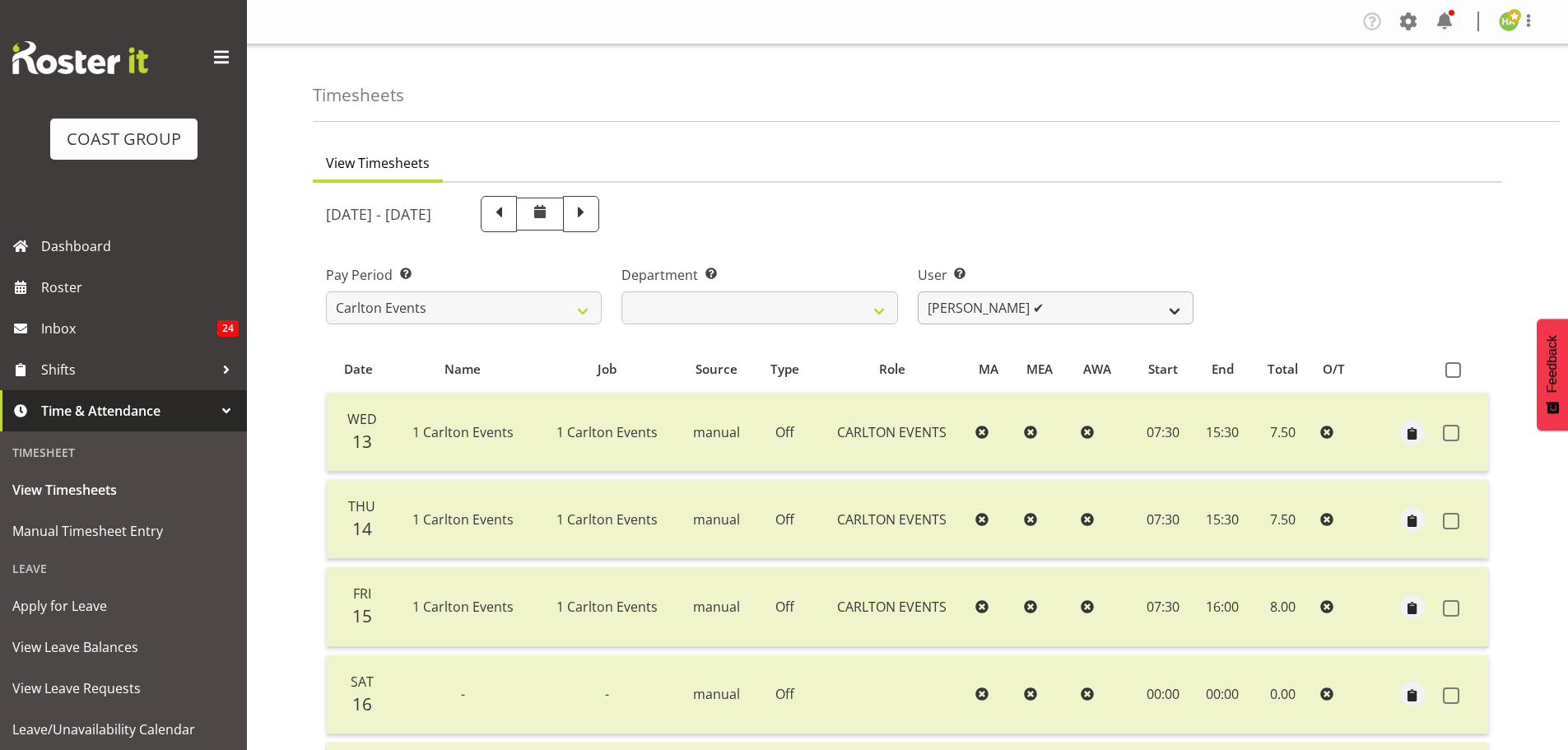
drag, startPoint x: 1013, startPoint y: 278, endPoint x: 1017, endPoint y: 297, distance: 19.4
click at [1015, 286] on div "User Select user. Note: This is filtered down by the previous two drop-down ite…" at bounding box center [1055, 294] width 276 height 59
click at [1018, 298] on select "Antrim Kome ✔ [PERSON_NAME] ✔ Dayton Iobu ✔ Eteuati [PERSON_NAME] ✔ [PERSON_NAM…" at bounding box center [1055, 308] width 276 height 33
click at [1318, 236] on div "[DATE] - [DATE]" at bounding box center [907, 214] width 1183 height 56
click at [953, 308] on select "Antrim Kome ✔ [PERSON_NAME] ✔ Dayton Iobu ✔ Eteuati [PERSON_NAME] ✔ [PERSON_NAM…" at bounding box center [1055, 308] width 276 height 33
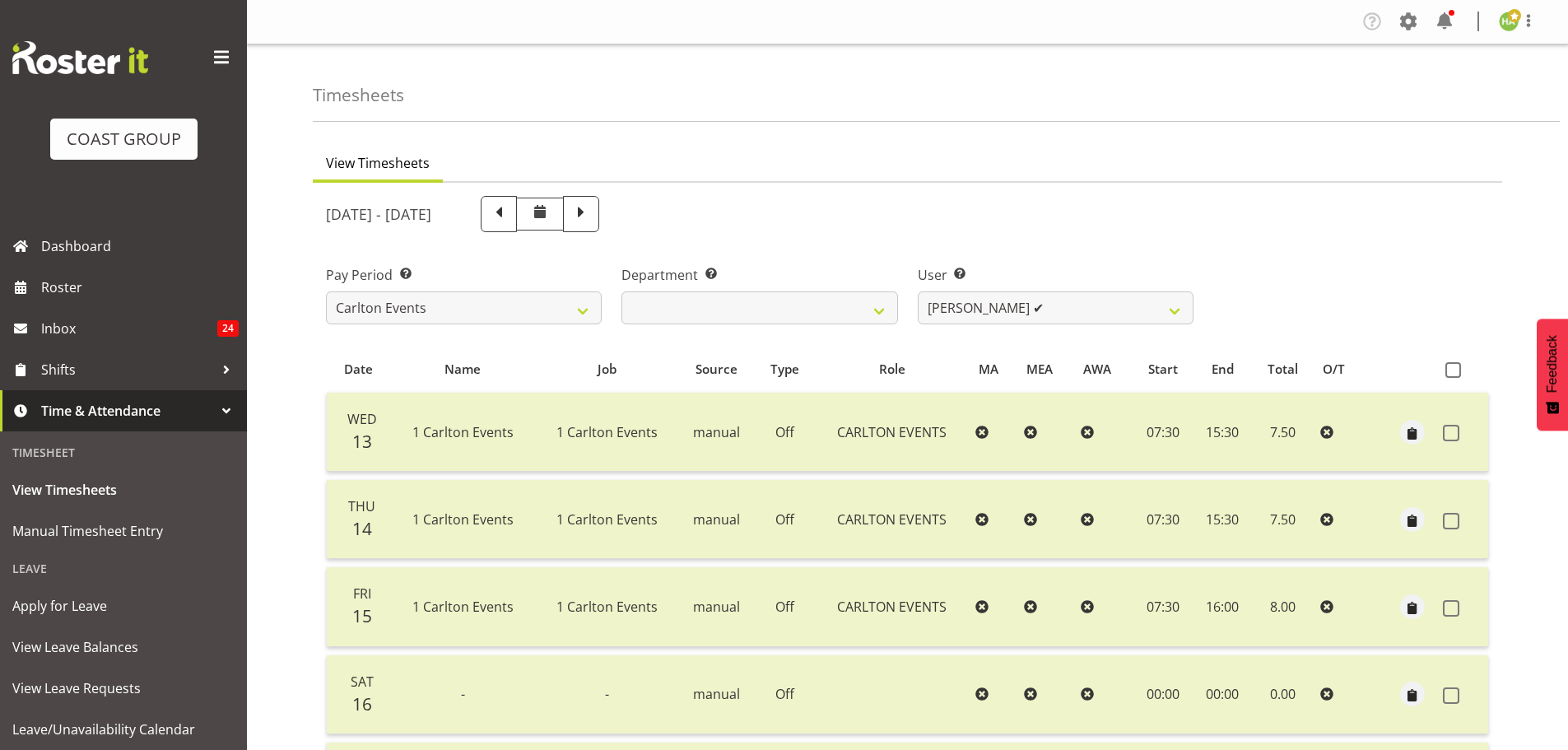
click at [975, 216] on div "[DATE] - [DATE]" at bounding box center [759, 214] width 867 height 37
